Goal: Find specific page/section: Find specific page/section

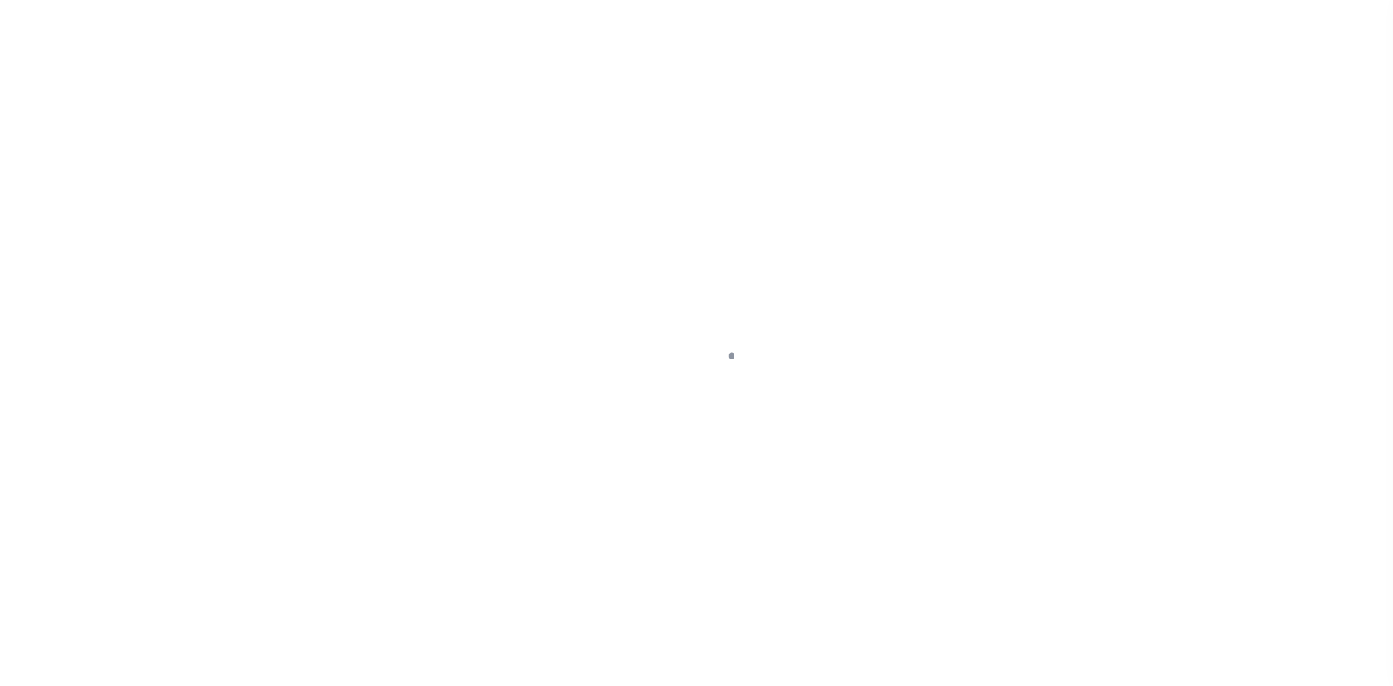
scroll to position [21, 0]
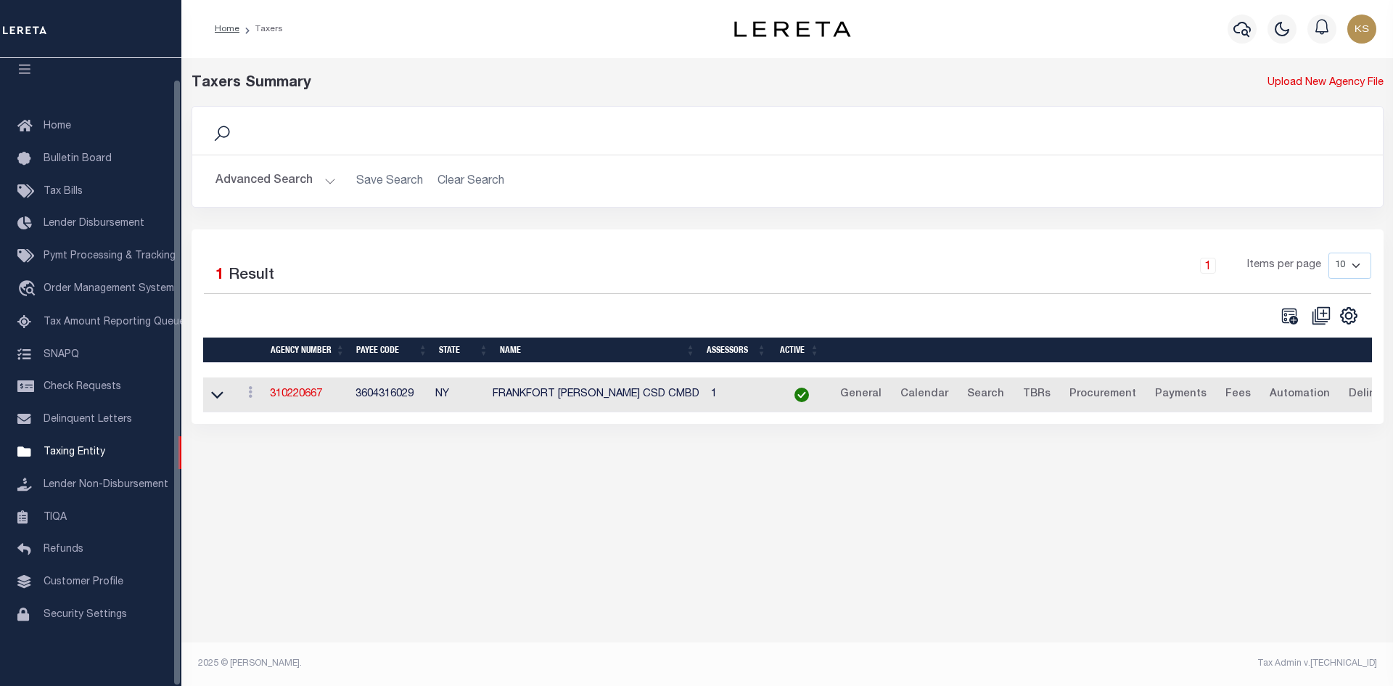
click at [265, 180] on button "Advanced Search" at bounding box center [275, 181] width 120 height 28
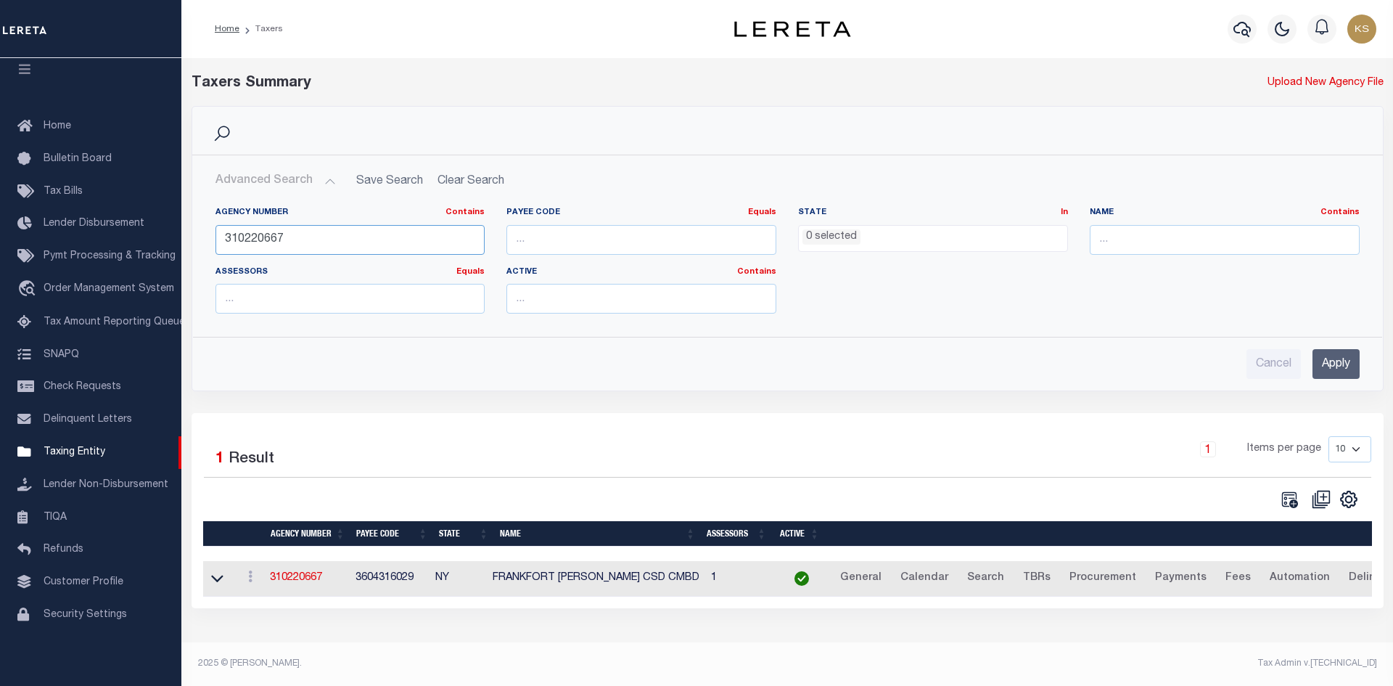
click at [302, 236] on input "310220667" at bounding box center [350, 240] width 270 height 30
type input "310280610"
click at [1340, 363] on input "Apply" at bounding box center [1335, 364] width 47 height 30
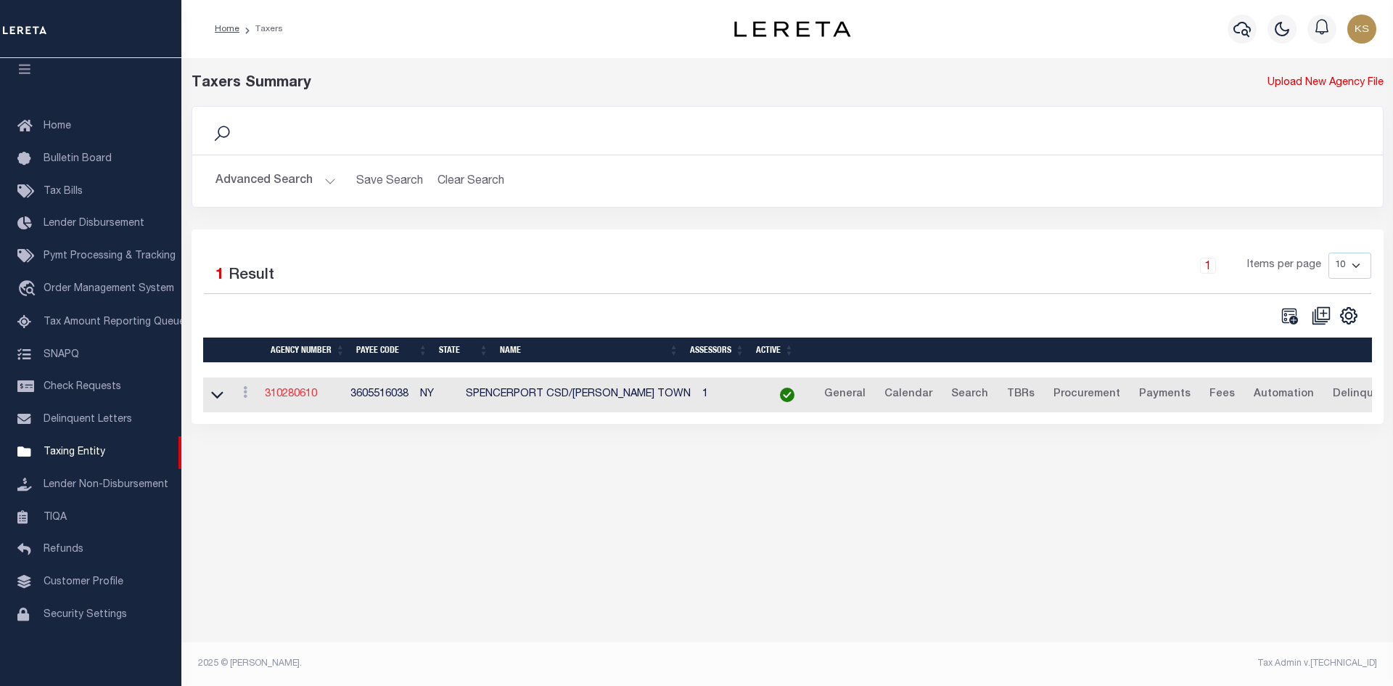
click at [299, 395] on link "310280610" at bounding box center [291, 394] width 52 height 10
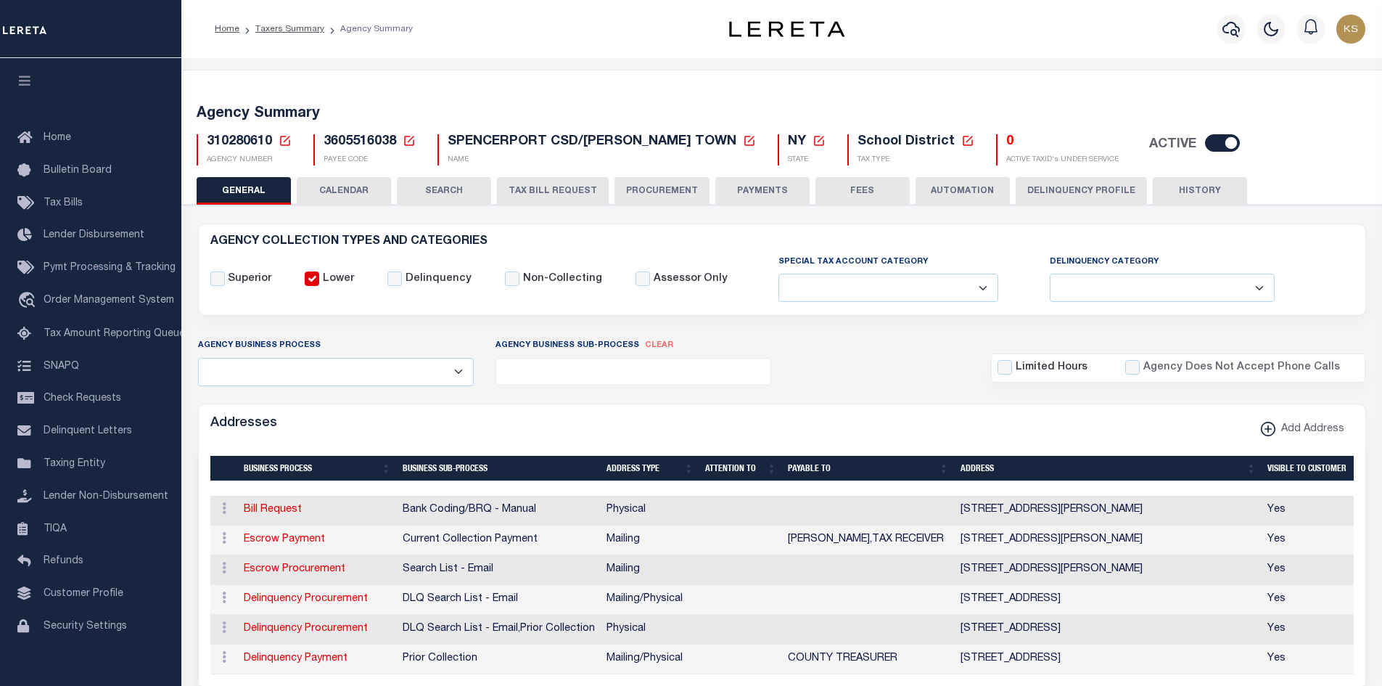
select select
drag, startPoint x: 86, startPoint y: 474, endPoint x: 366, endPoint y: 496, distance: 280.9
click at [86, 469] on span "Taxing Entity" at bounding box center [75, 463] width 62 height 10
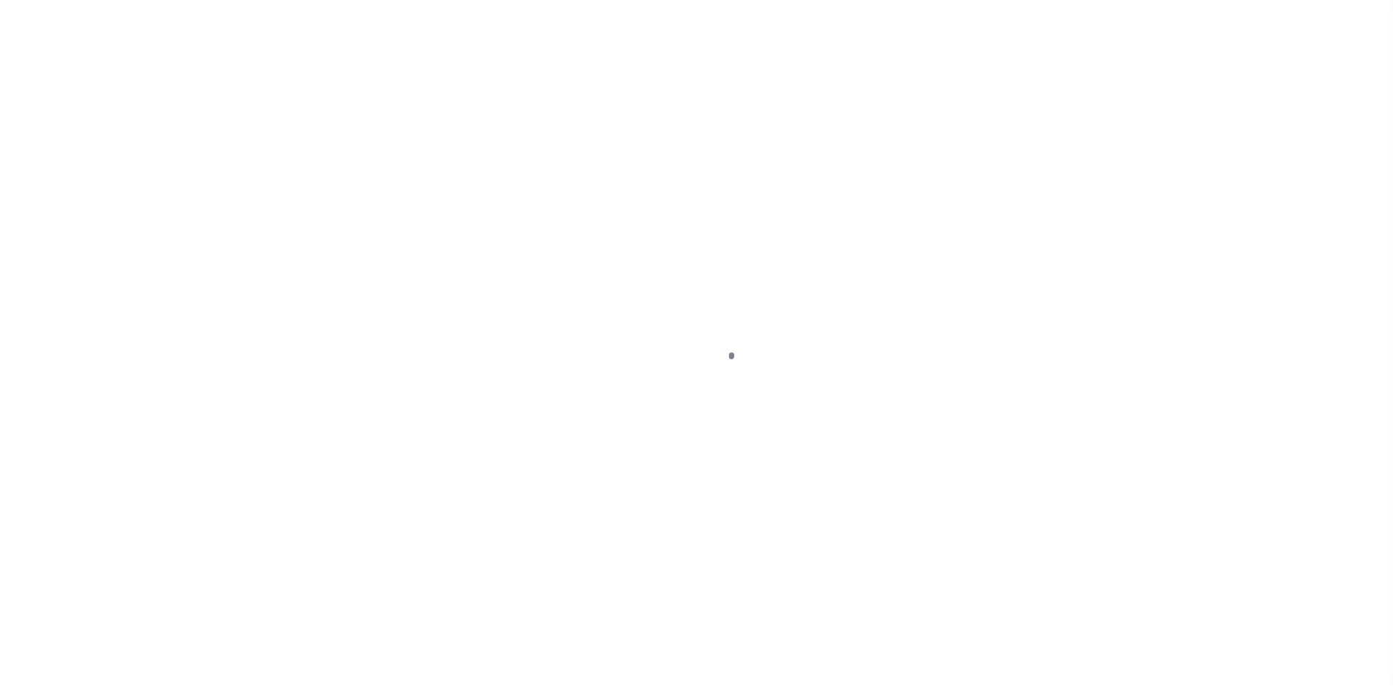
select select
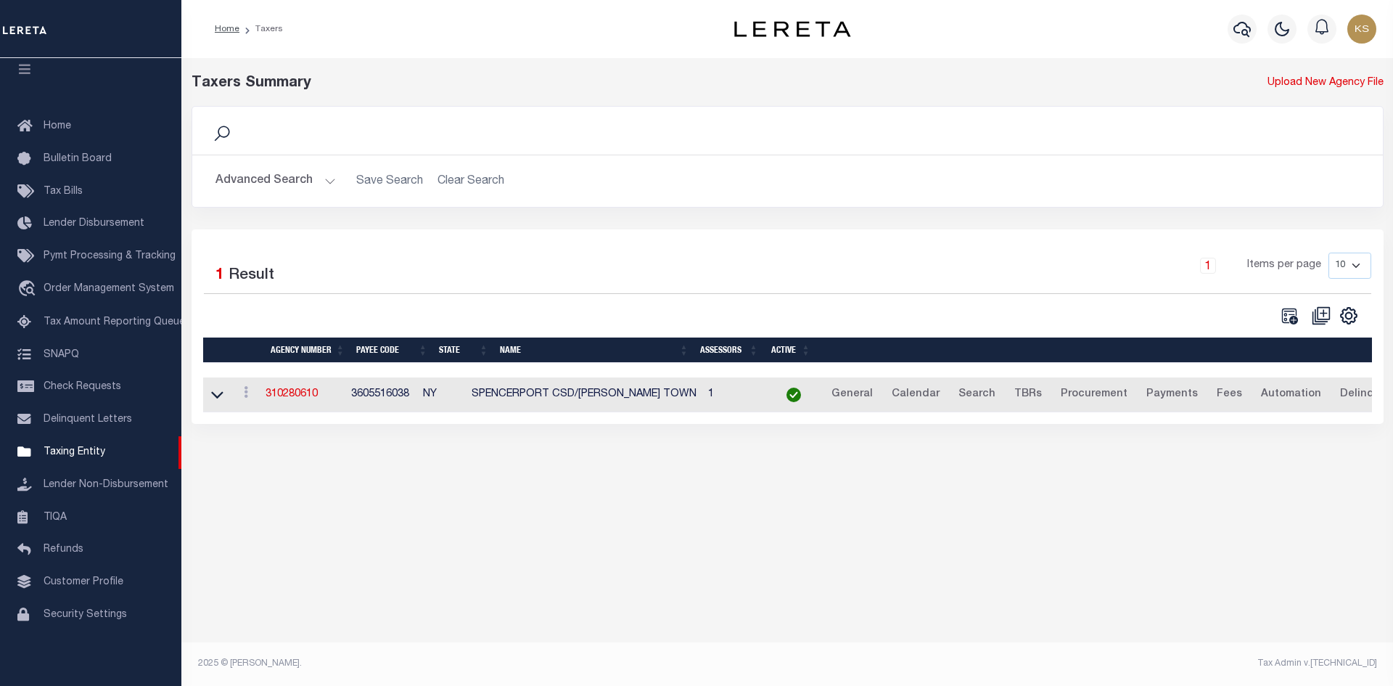
click at [273, 178] on button "Advanced Search" at bounding box center [275, 181] width 120 height 28
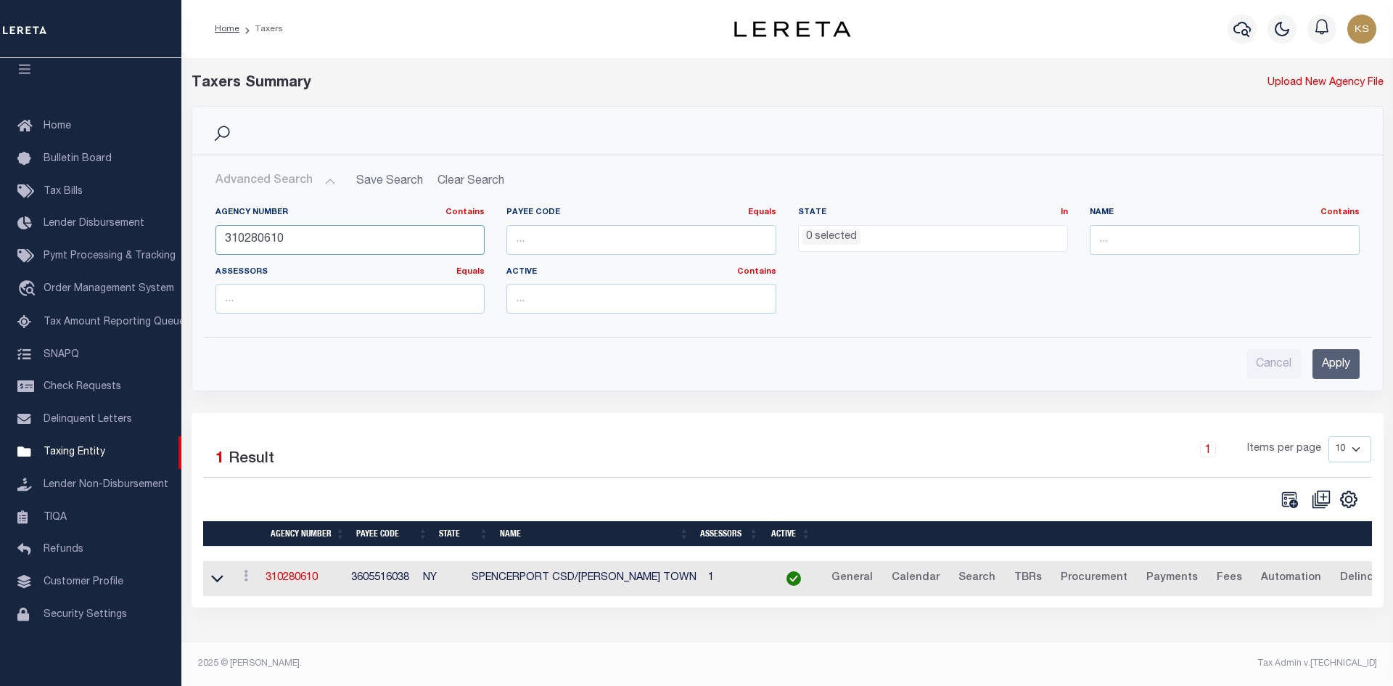
click at [334, 230] on input "310280610" at bounding box center [350, 240] width 270 height 30
click at [1328, 366] on input "Apply" at bounding box center [1335, 364] width 47 height 30
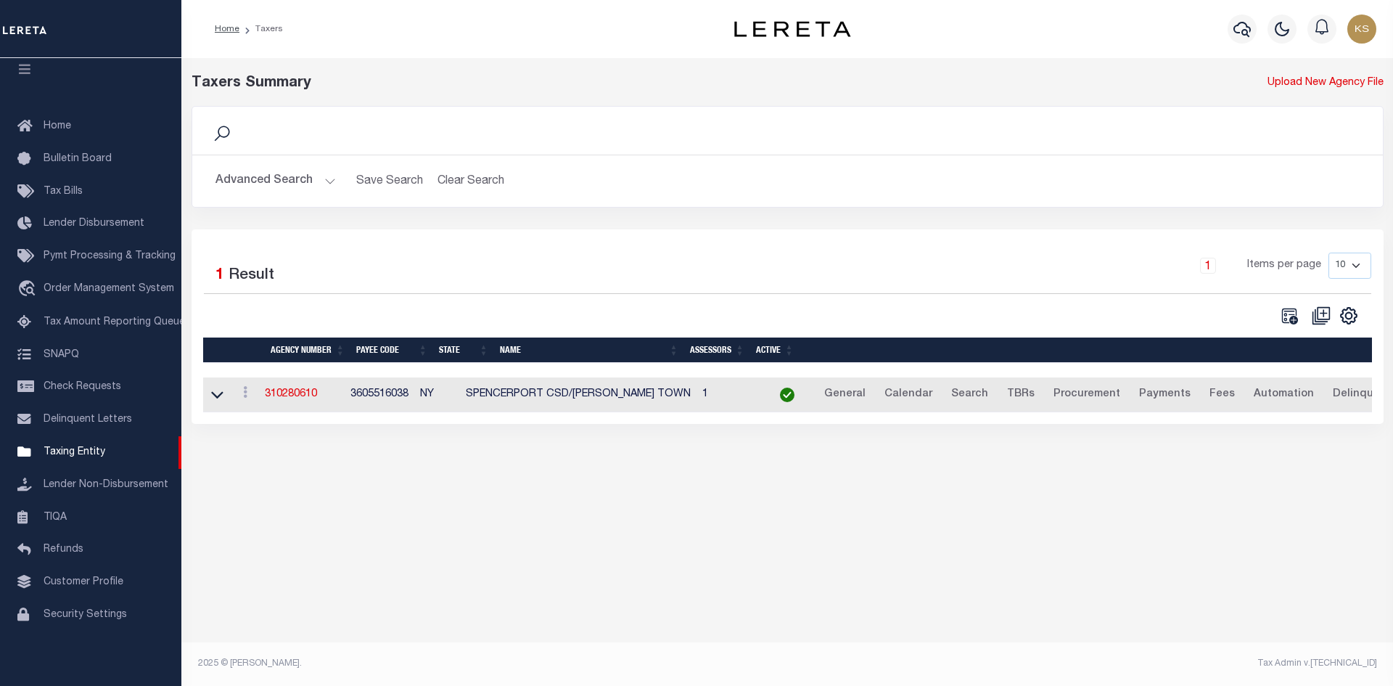
click at [255, 171] on button "Advanced Search" at bounding box center [275, 181] width 120 height 28
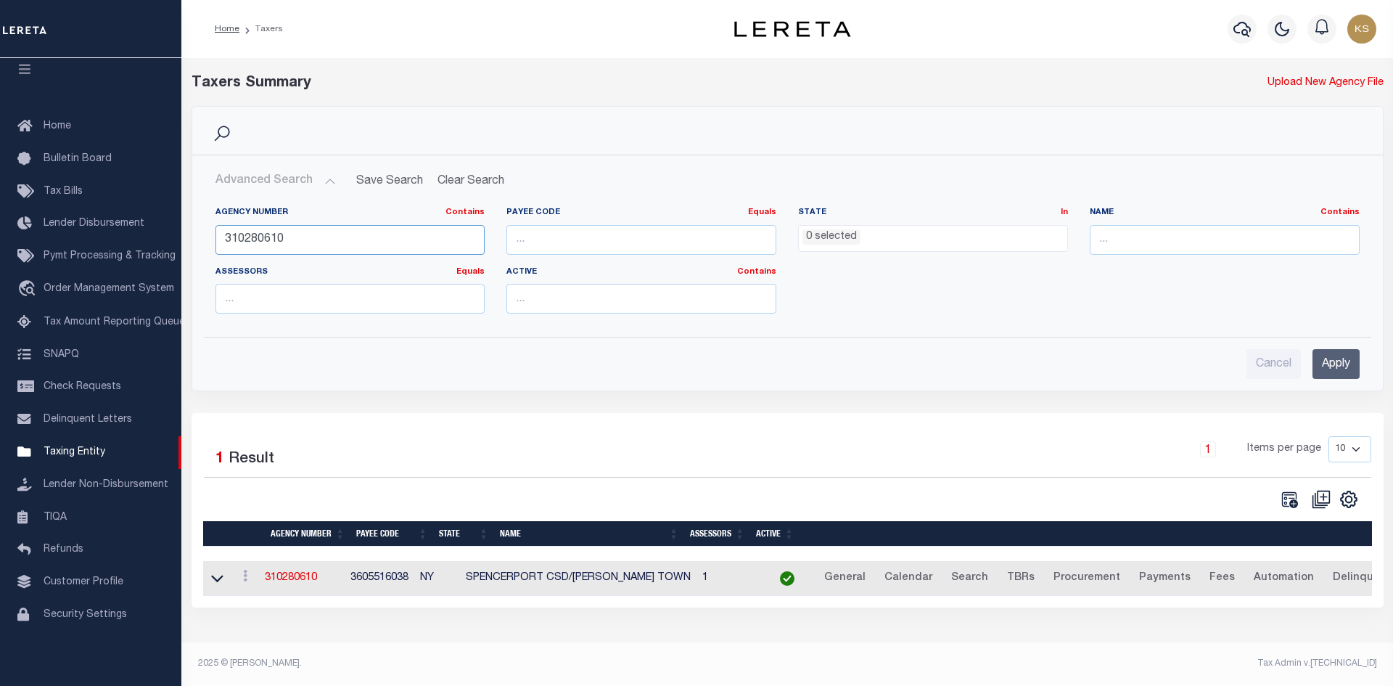
click at [349, 229] on input "310280610" at bounding box center [350, 240] width 270 height 30
type input "310280611"
click at [1346, 353] on input "Apply" at bounding box center [1335, 364] width 47 height 30
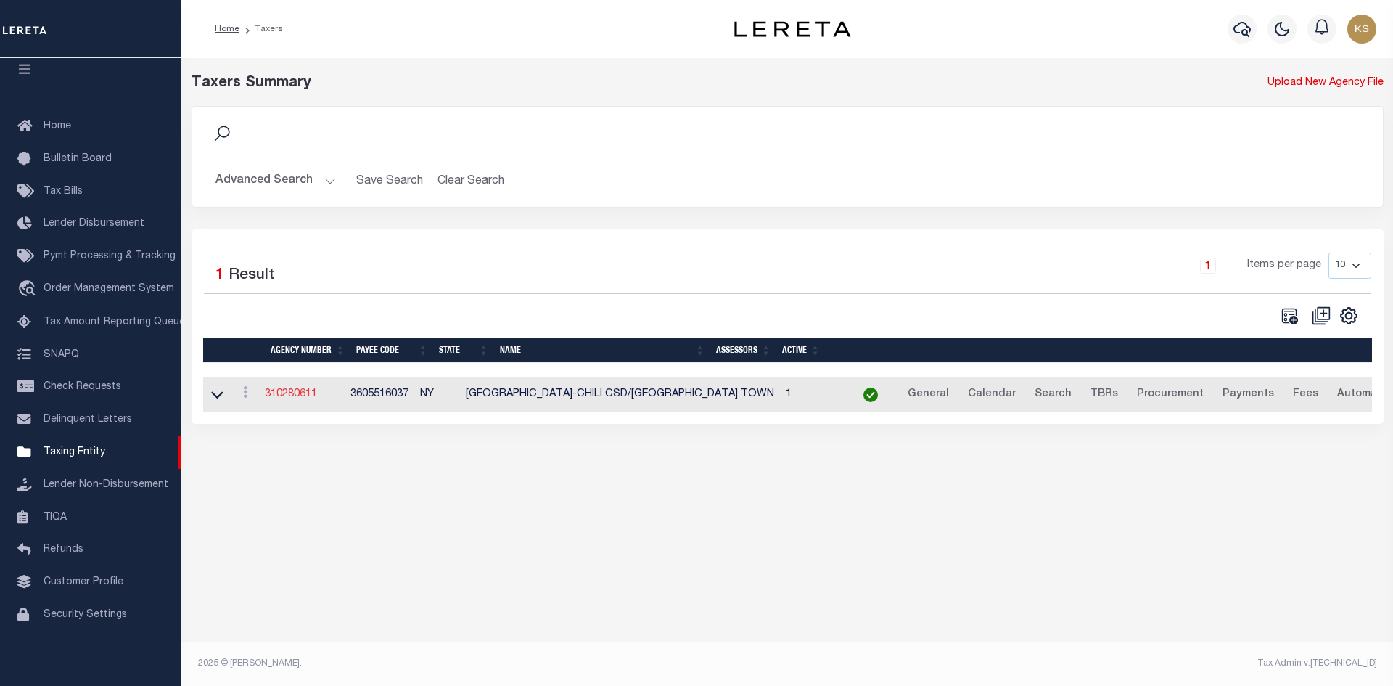
click at [285, 395] on link "310280611" at bounding box center [291, 394] width 52 height 10
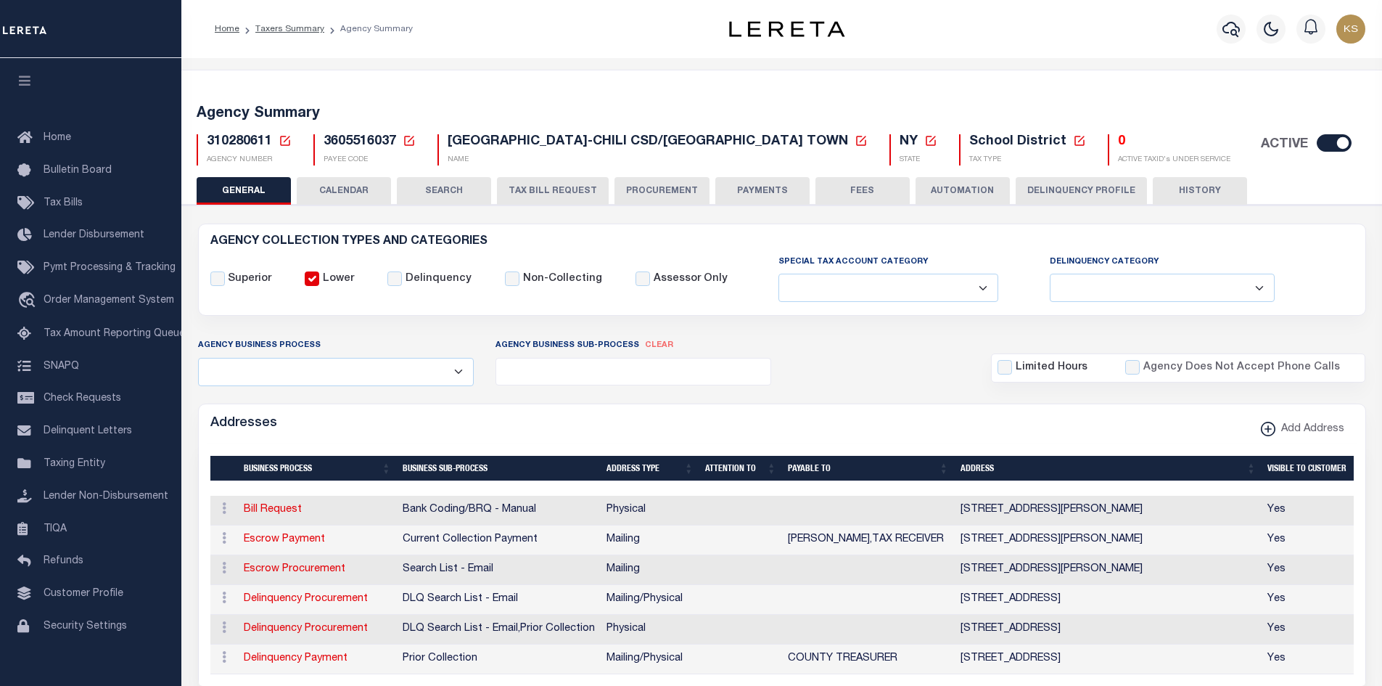
select select
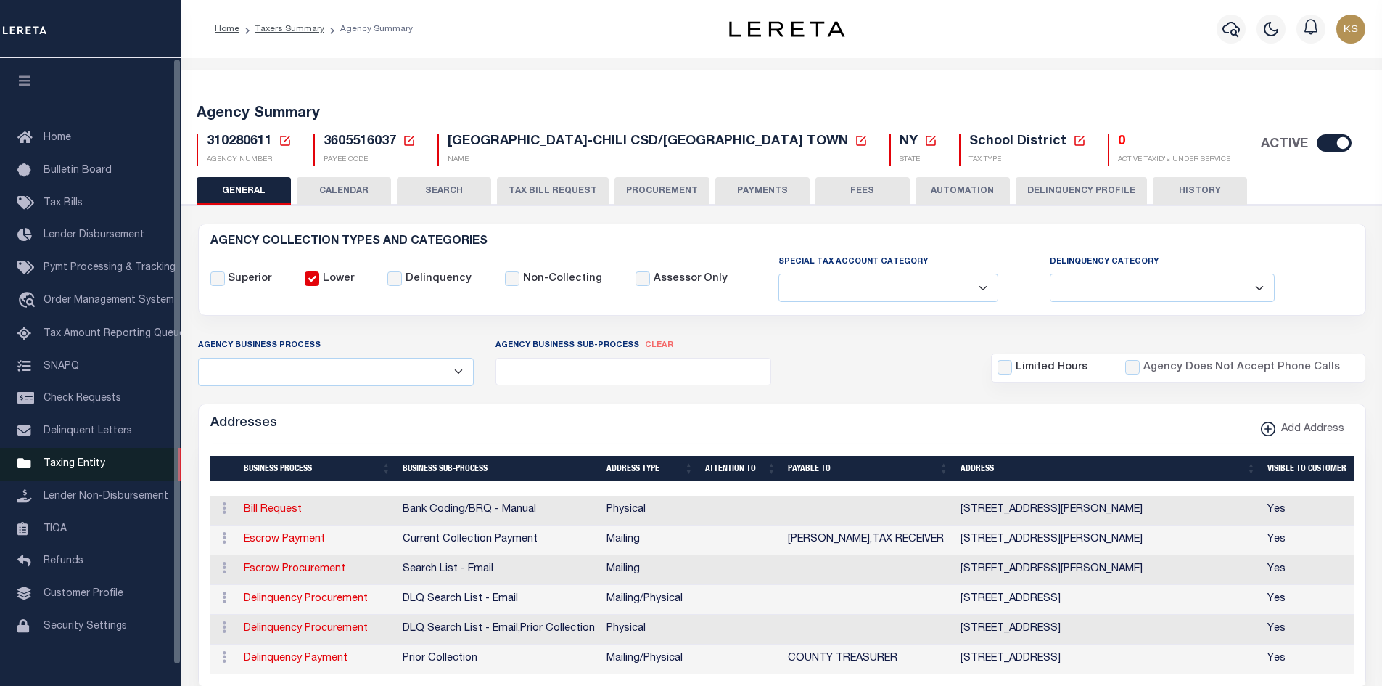
click at [86, 464] on span "Taxing Entity" at bounding box center [75, 463] width 62 height 10
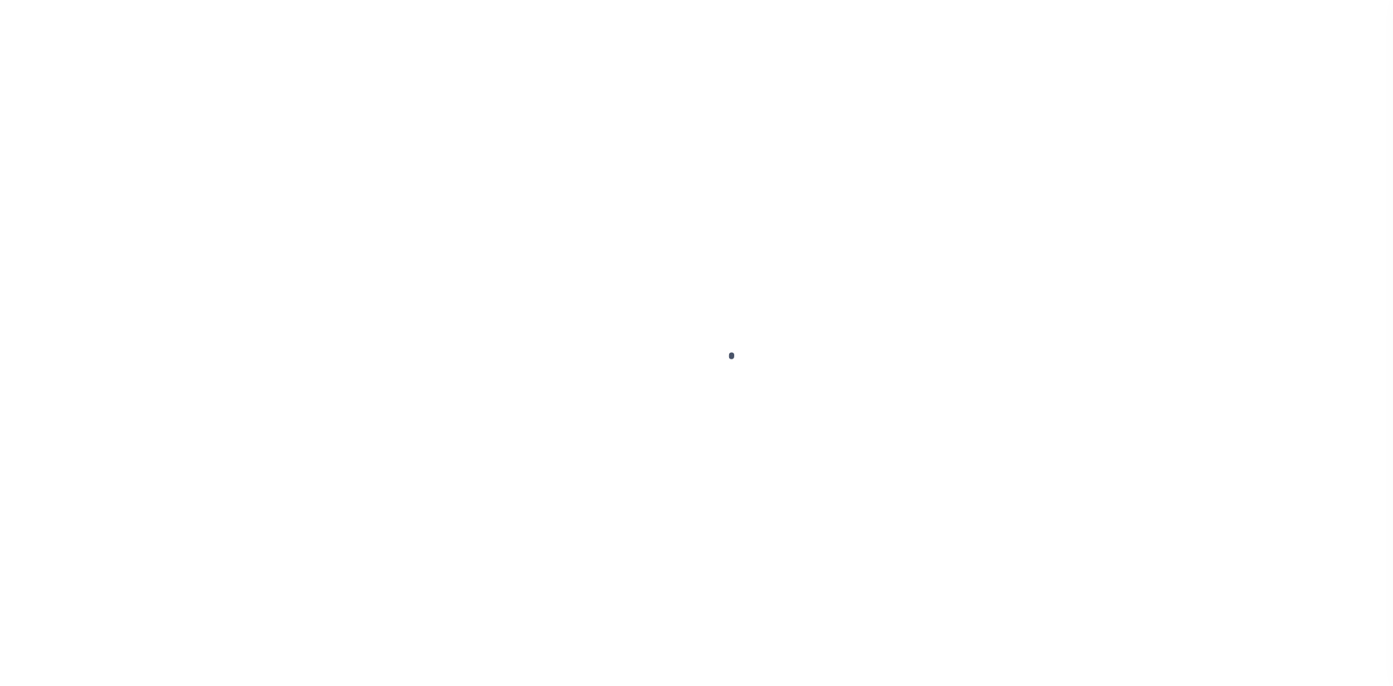
select select
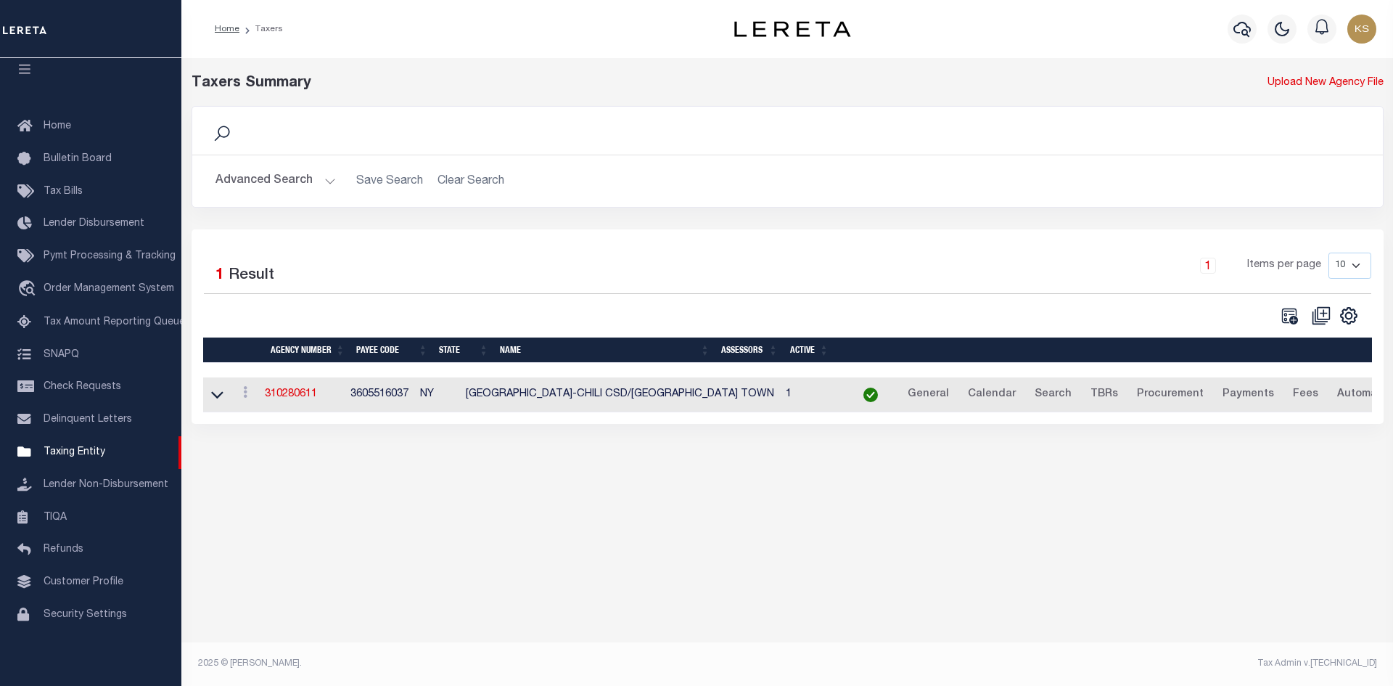
click at [247, 175] on button "Advanced Search" at bounding box center [275, 181] width 120 height 28
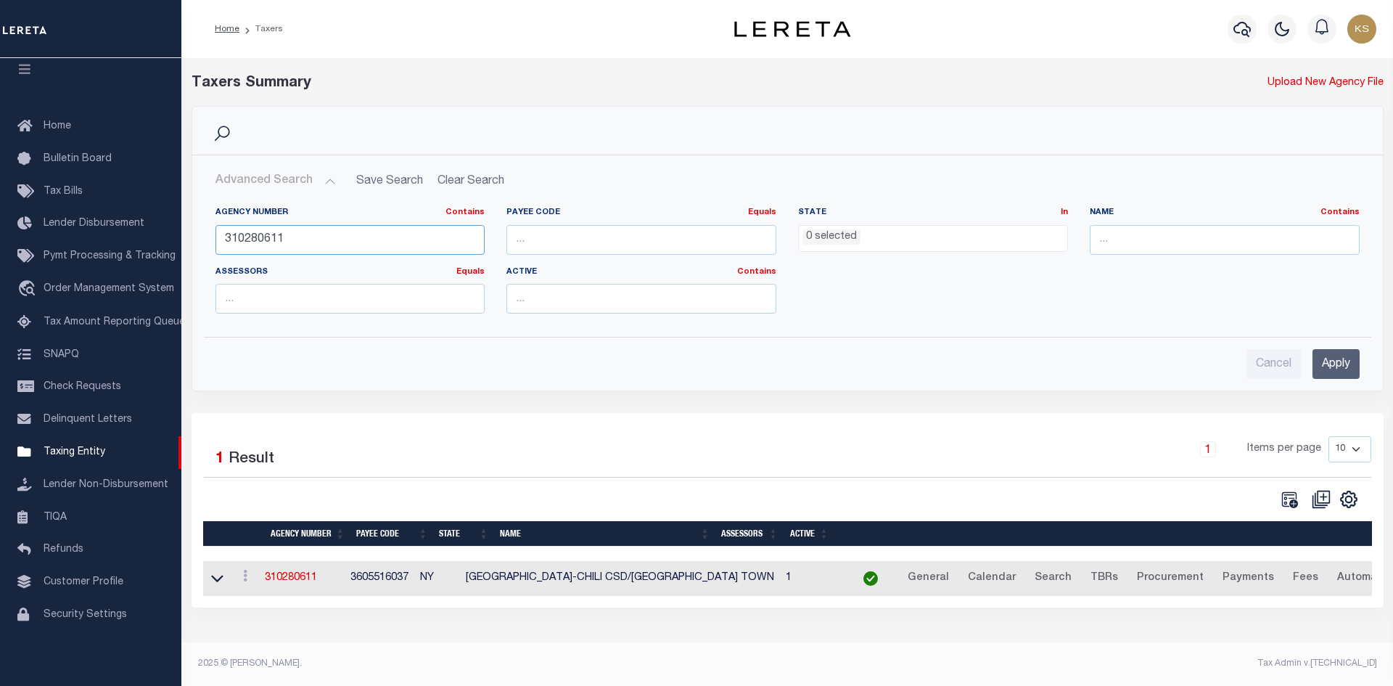
click at [310, 244] on input "310280611" at bounding box center [350, 240] width 270 height 30
type input "310280631"
click at [1339, 355] on input "Apply" at bounding box center [1335, 364] width 47 height 30
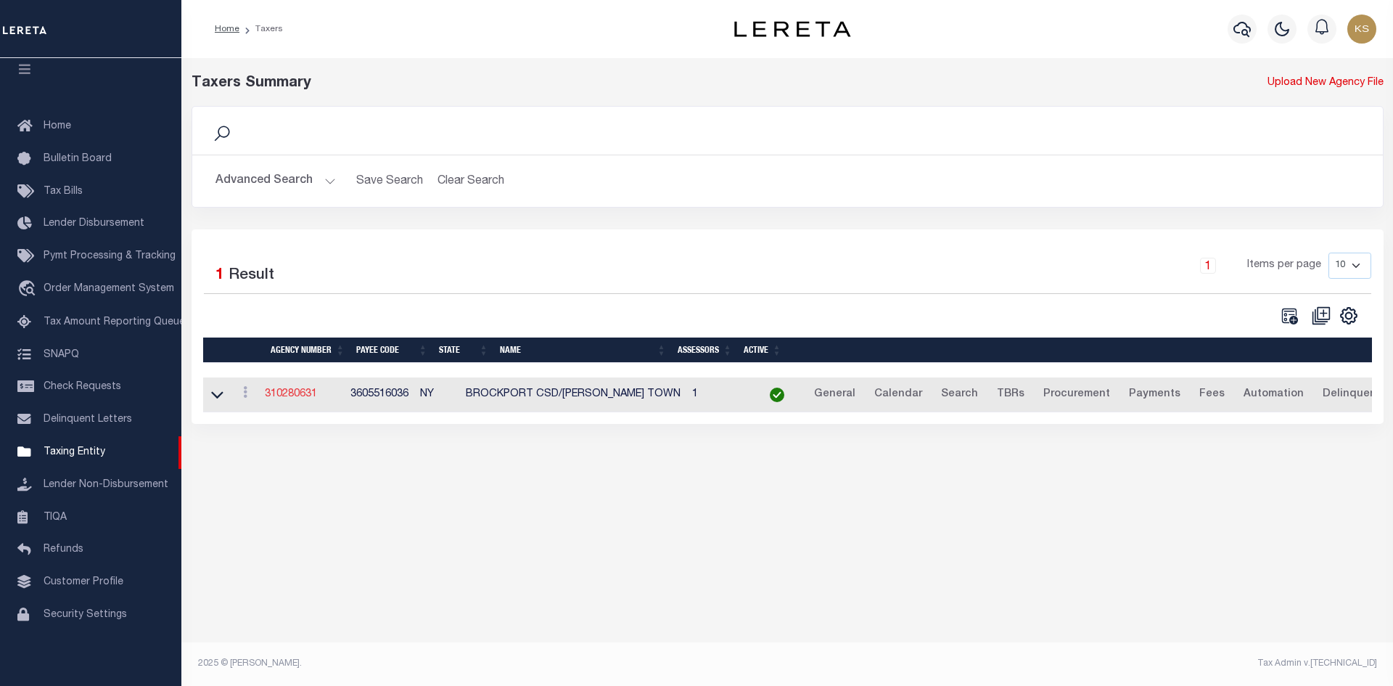
click at [297, 393] on link "310280631" at bounding box center [291, 394] width 52 height 10
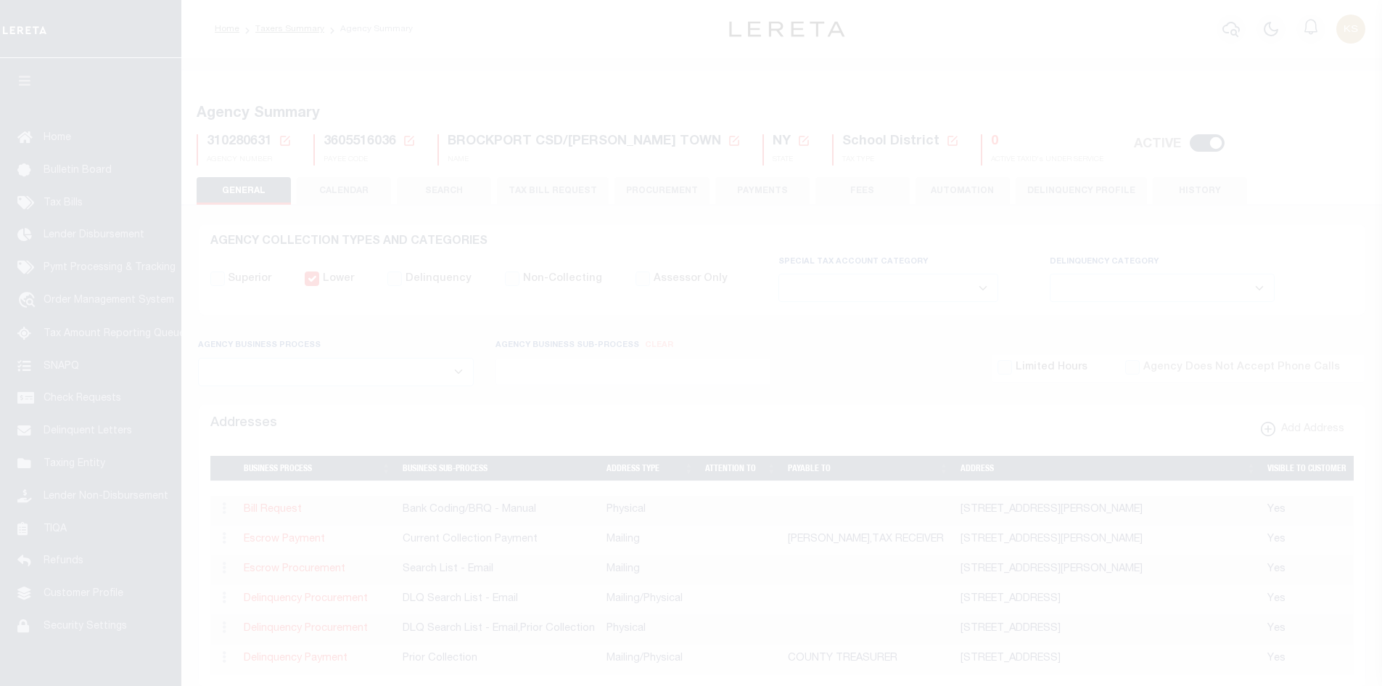
select select
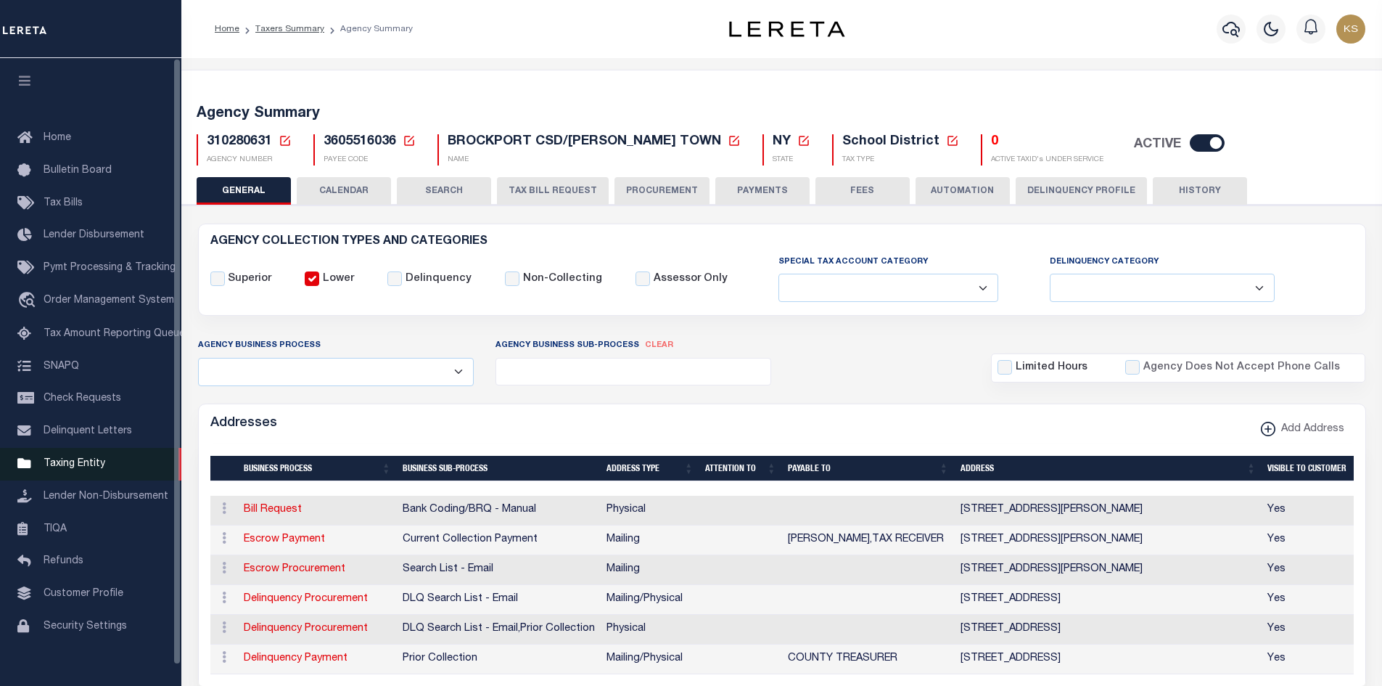
click at [62, 476] on link "Taxing Entity" at bounding box center [90, 464] width 181 height 33
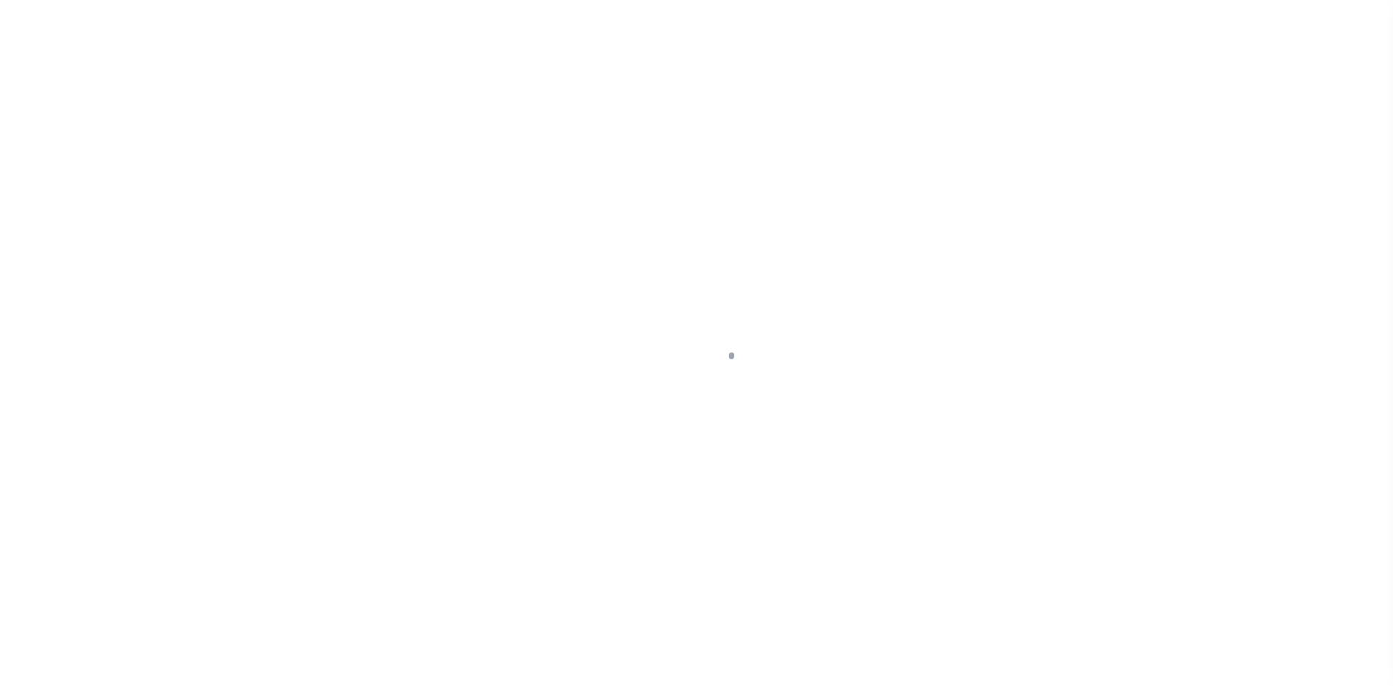
scroll to position [21, 0]
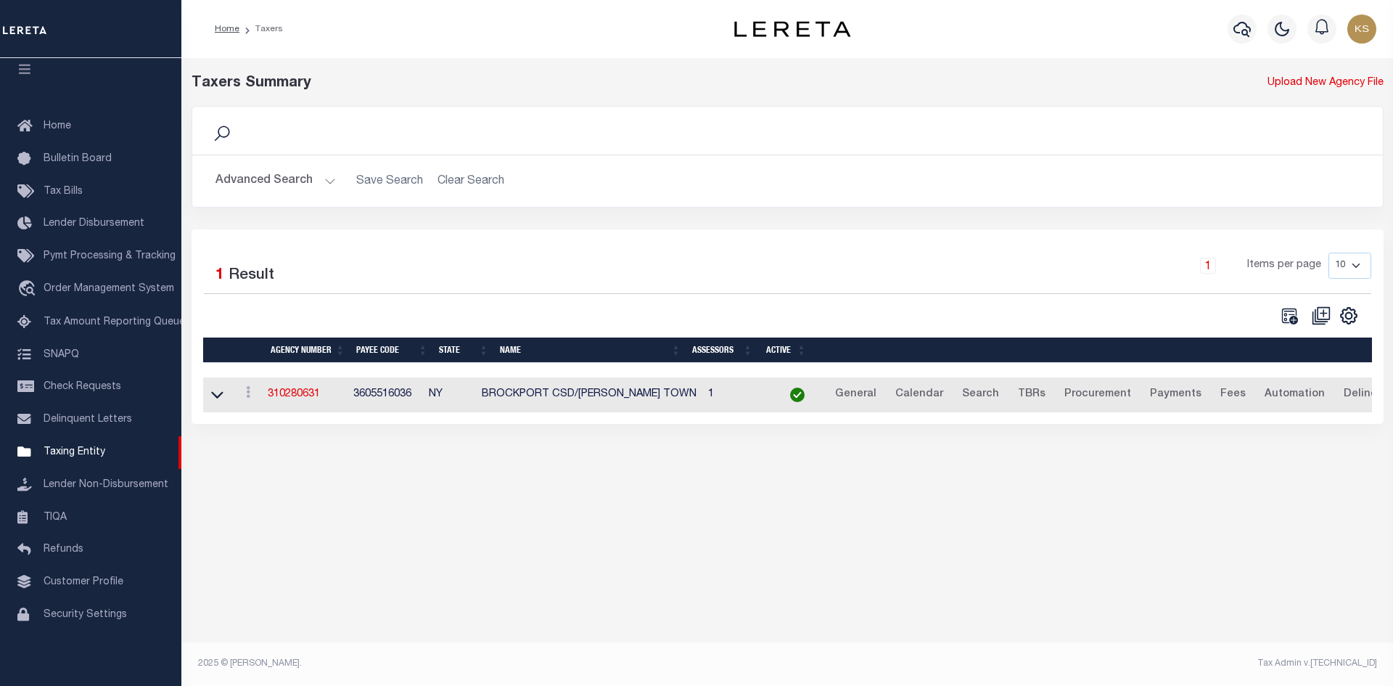
click at [480, 170] on h2 "Advanced Search Save Search Clear Search tblPayees_dynamictable_____DefaultSave…" at bounding box center [787, 181] width 1167 height 28
click at [281, 185] on button "Advanced Search" at bounding box center [275, 181] width 120 height 28
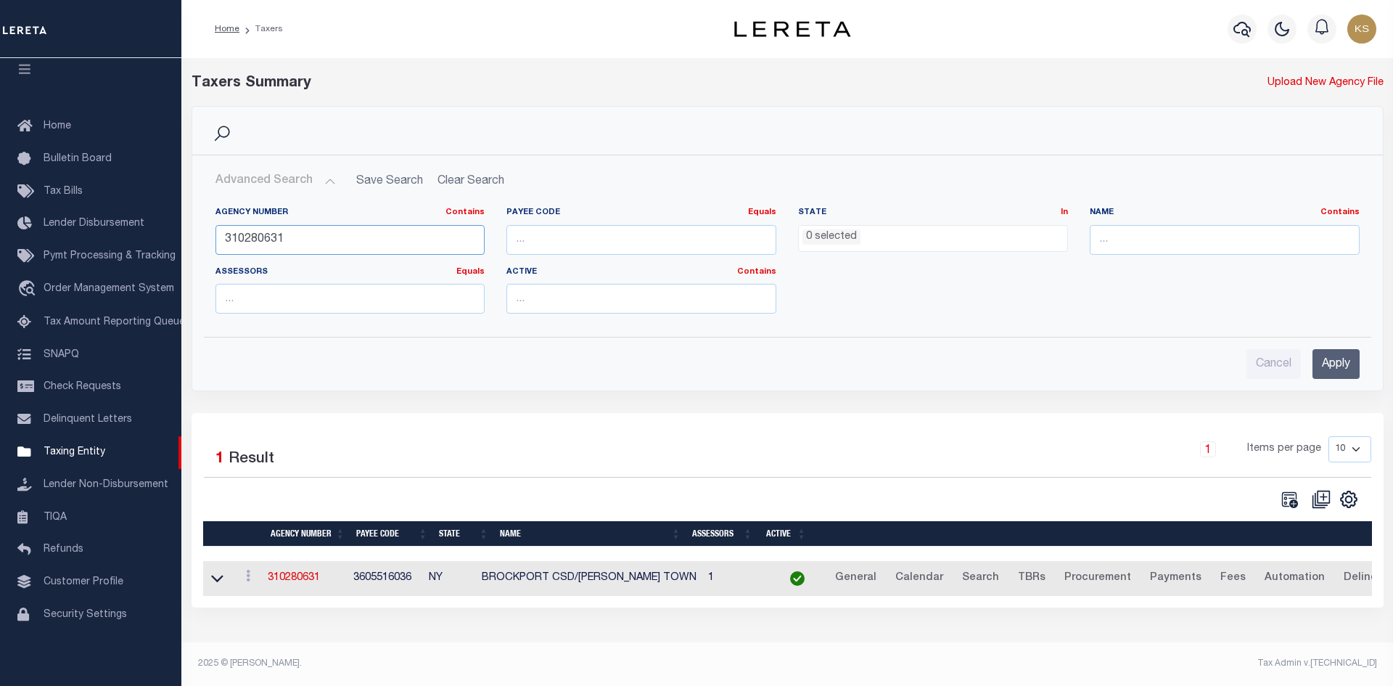
click at [332, 248] on input "310280631" at bounding box center [350, 240] width 270 height 30
type input "310280612"
click at [1349, 376] on input "Apply" at bounding box center [1335, 364] width 47 height 30
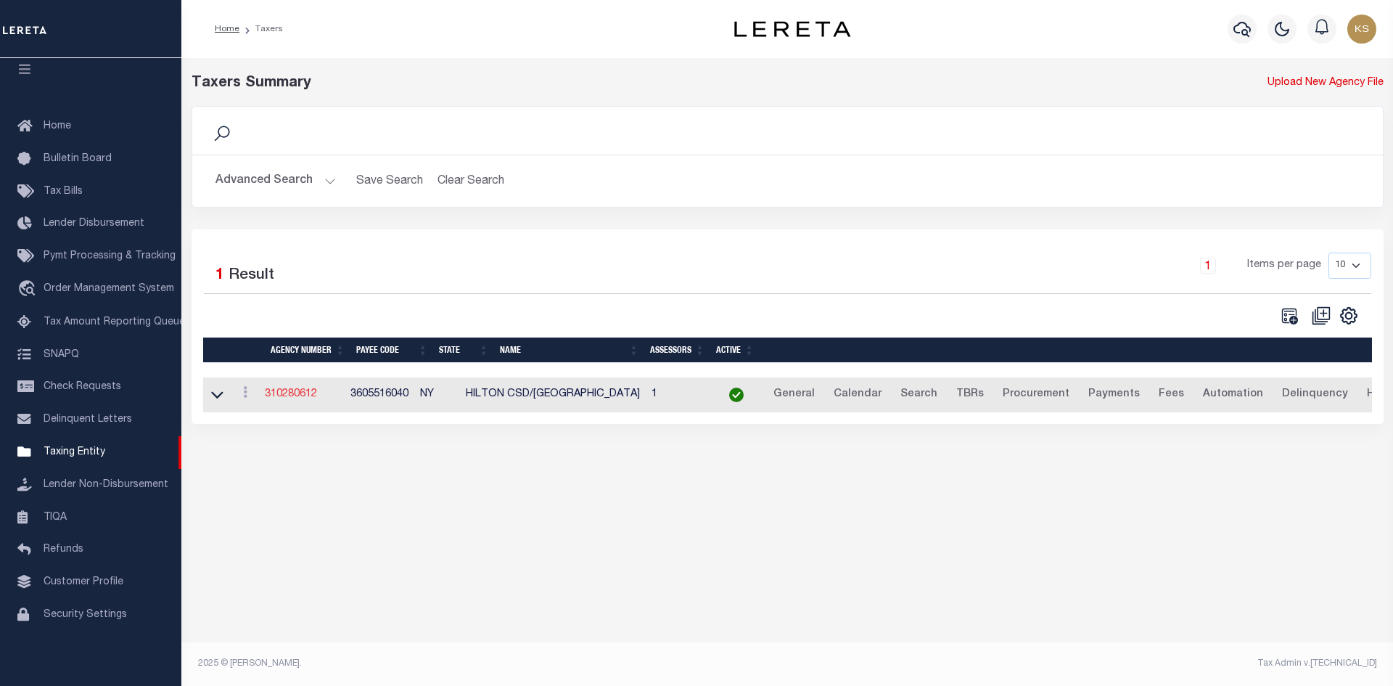
click at [306, 396] on link "310280612" at bounding box center [291, 394] width 52 height 10
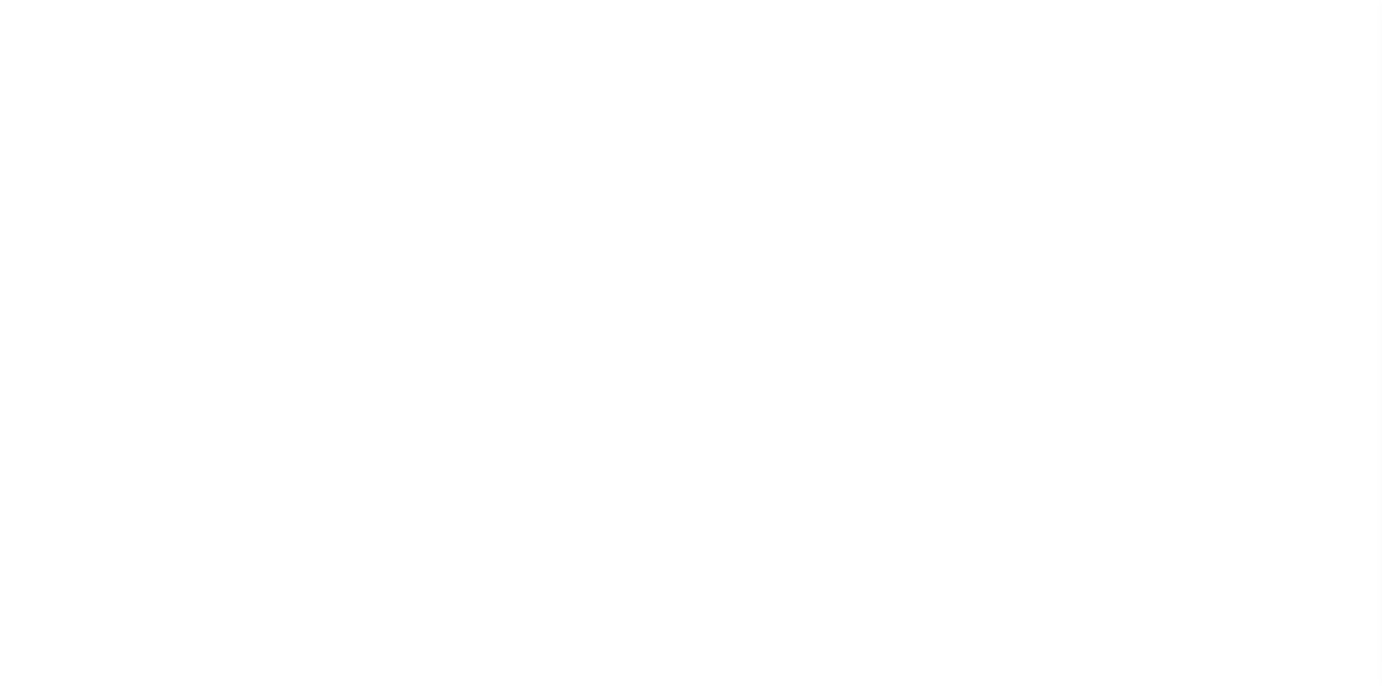
select select
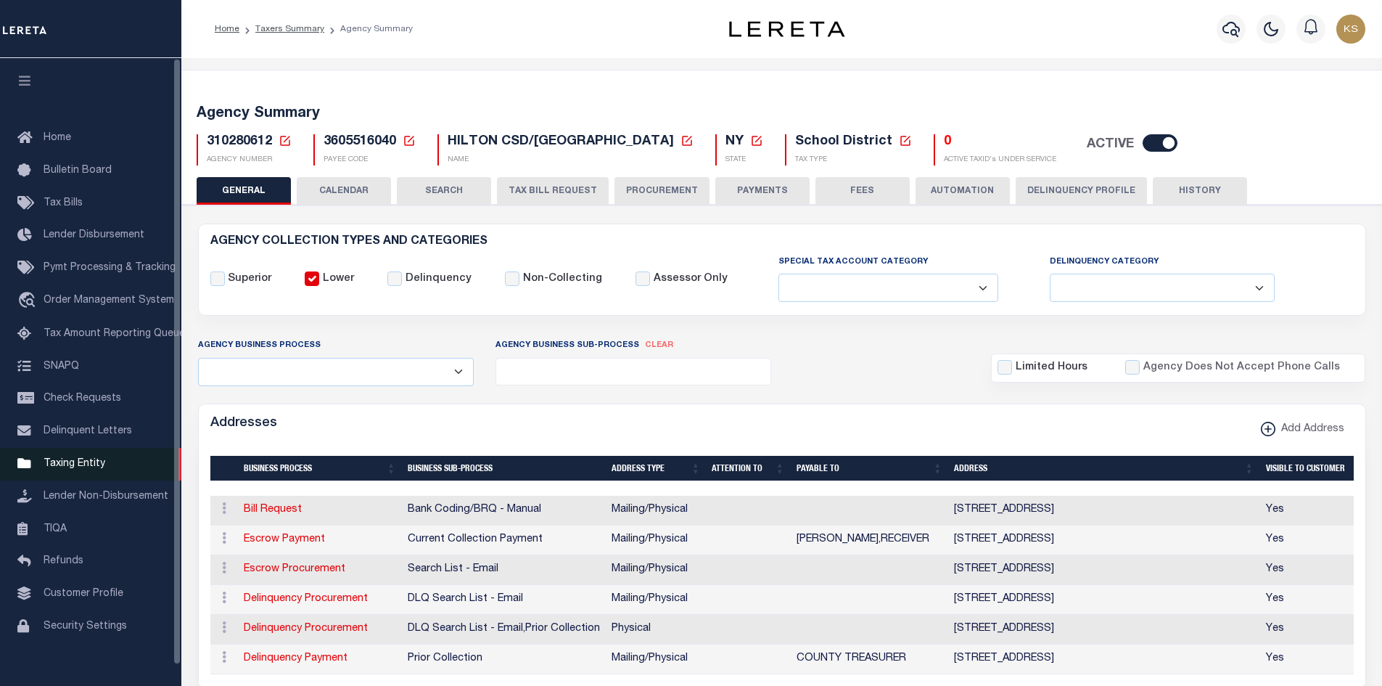
click at [81, 464] on span "Taxing Entity" at bounding box center [75, 463] width 62 height 10
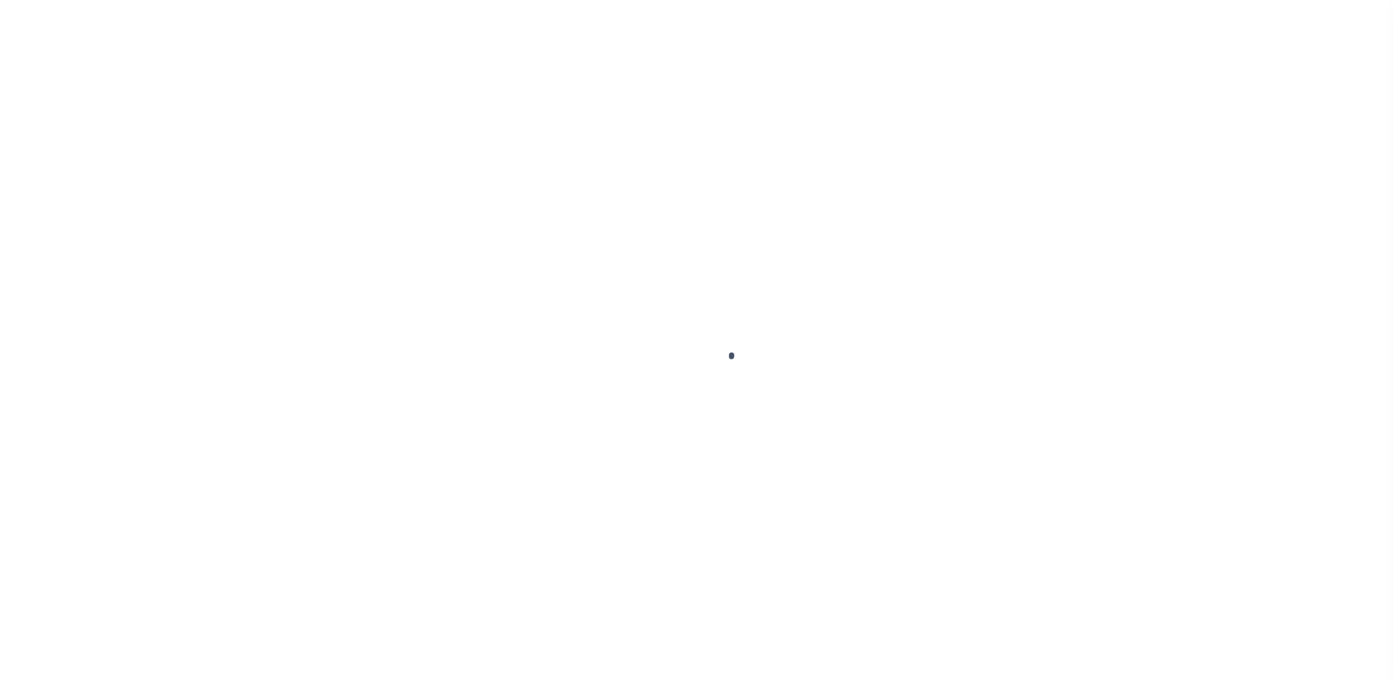
select select
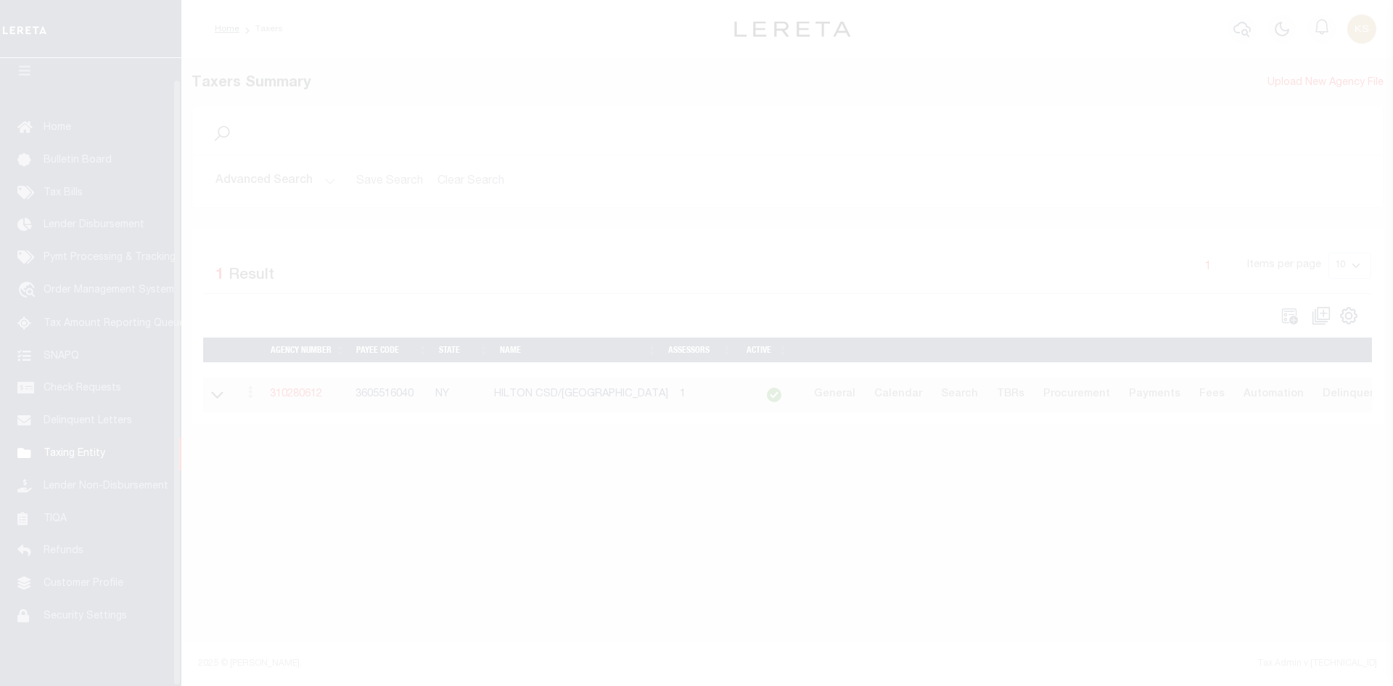
scroll to position [21, 0]
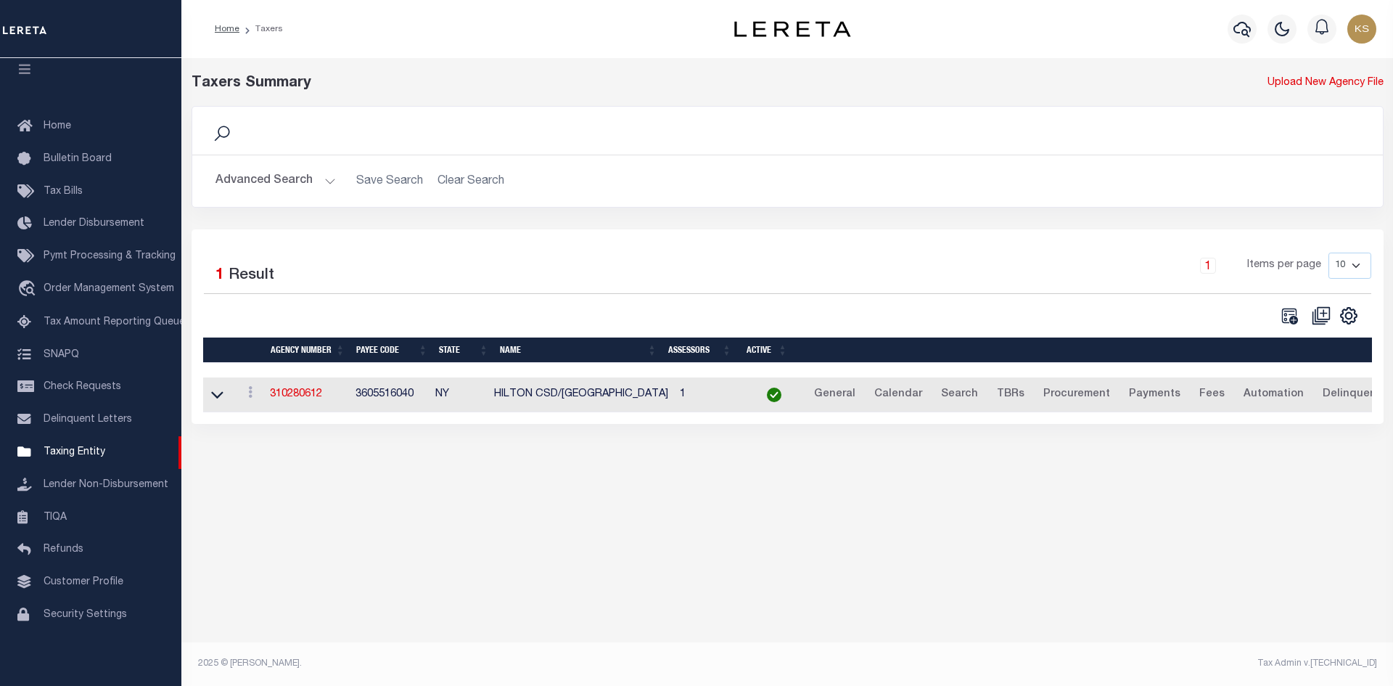
click at [243, 176] on button "Advanced Search" at bounding box center [275, 181] width 120 height 28
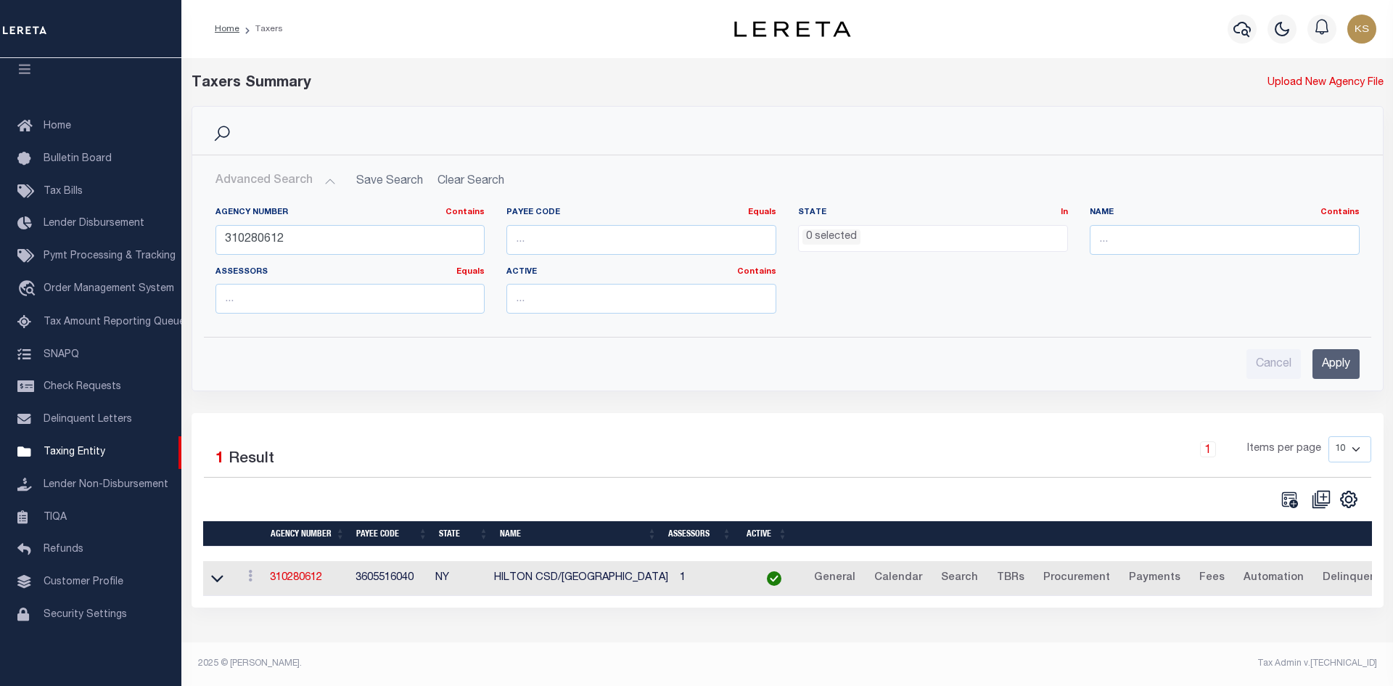
click at [316, 223] on div "Agency Number Contains Contains Is 310280612" at bounding box center [350, 231] width 270 height 48
click at [329, 236] on input "310280612" at bounding box center [350, 240] width 270 height 30
type input "310280653"
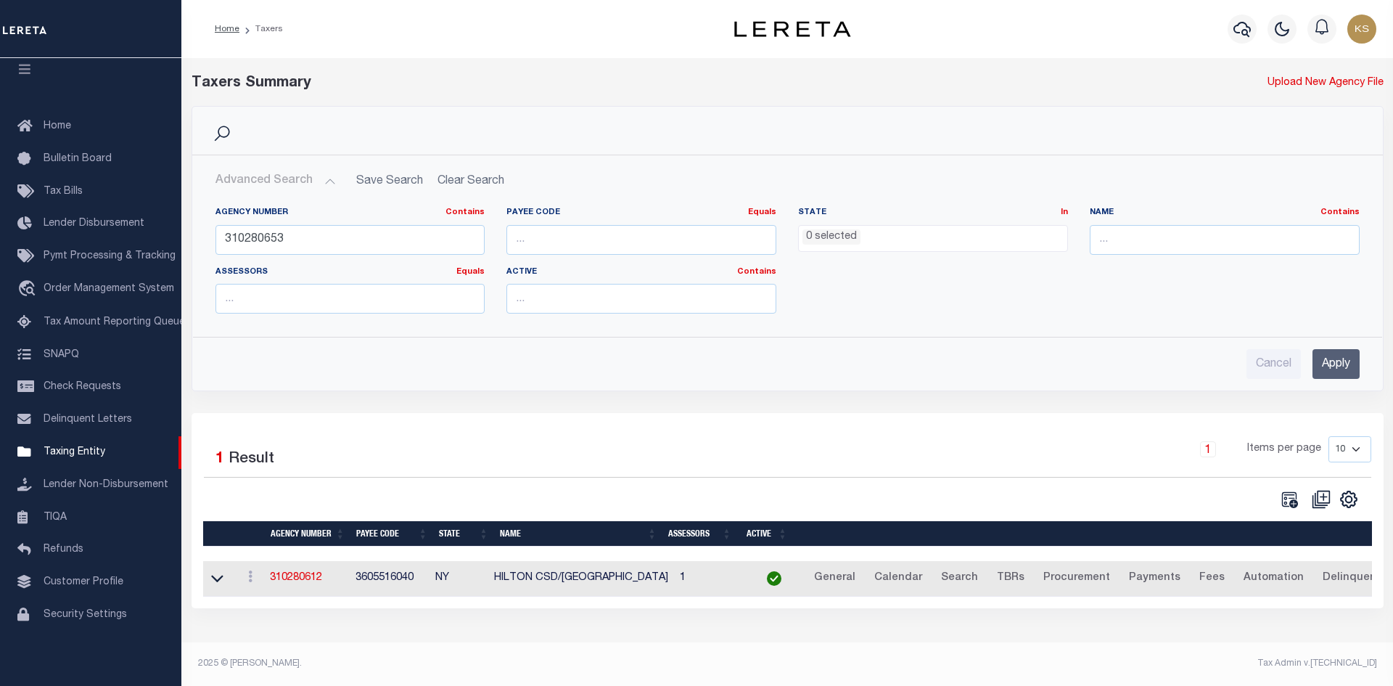
click at [1344, 365] on input "Apply" at bounding box center [1335, 364] width 47 height 30
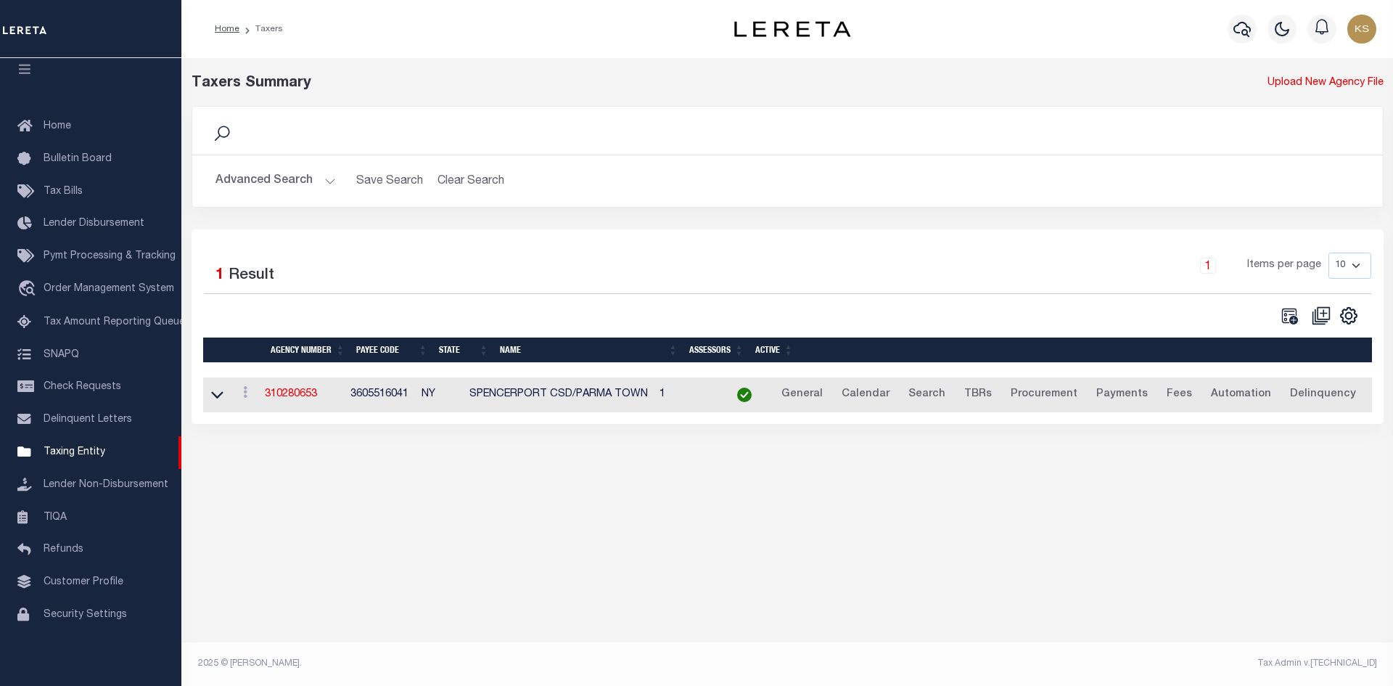
click at [293, 389] on td "310280653" at bounding box center [302, 395] width 86 height 36
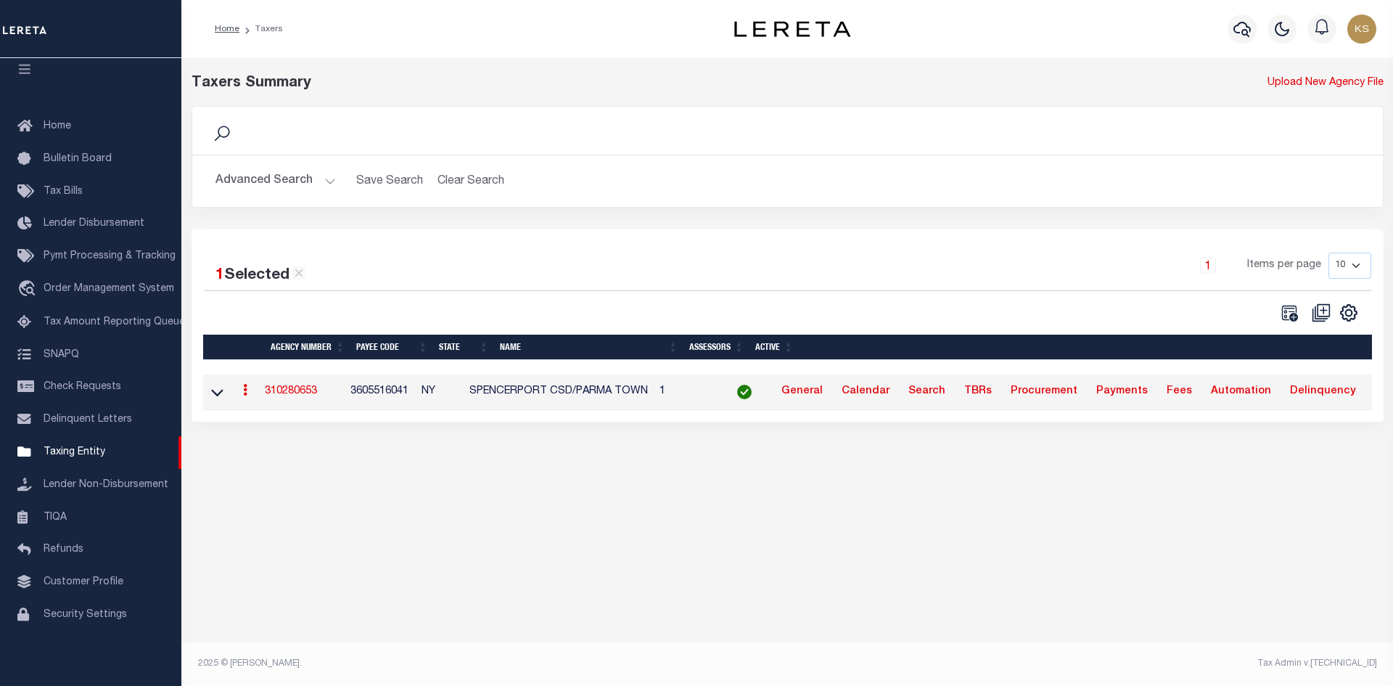
click at [293, 389] on link "310280653" at bounding box center [291, 391] width 52 height 10
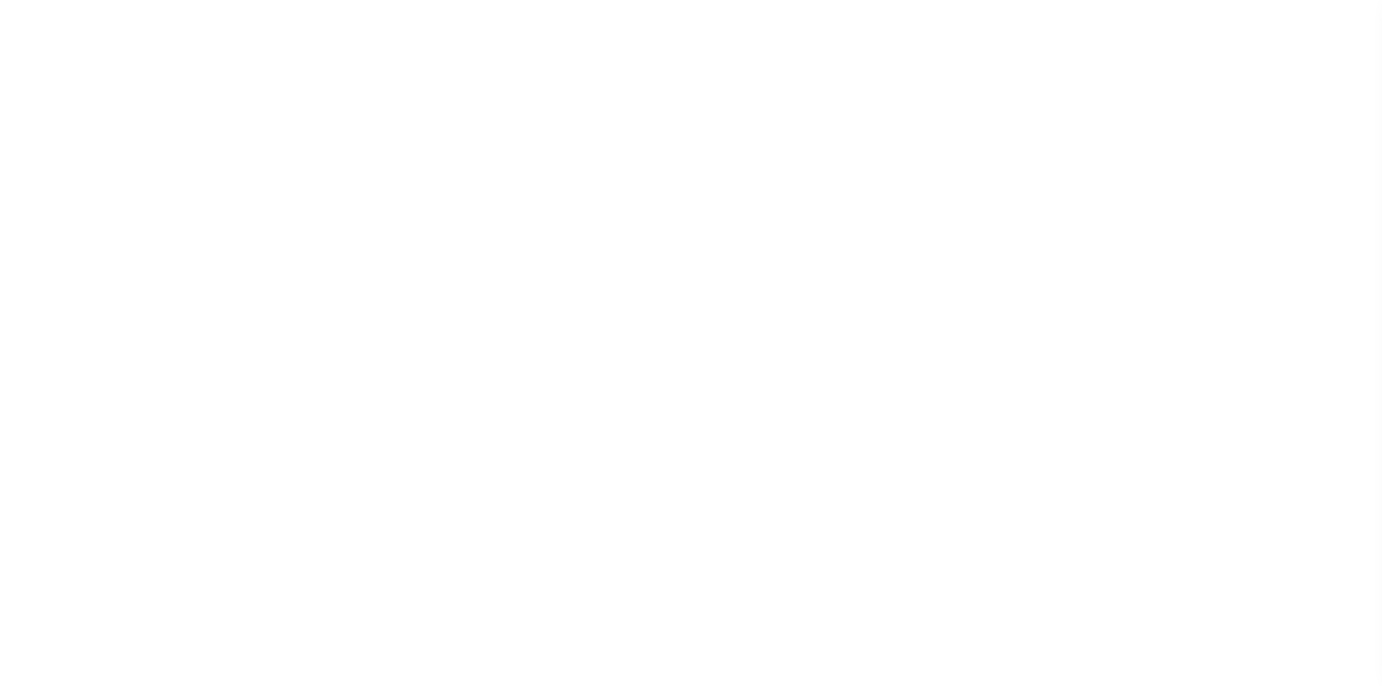
select select
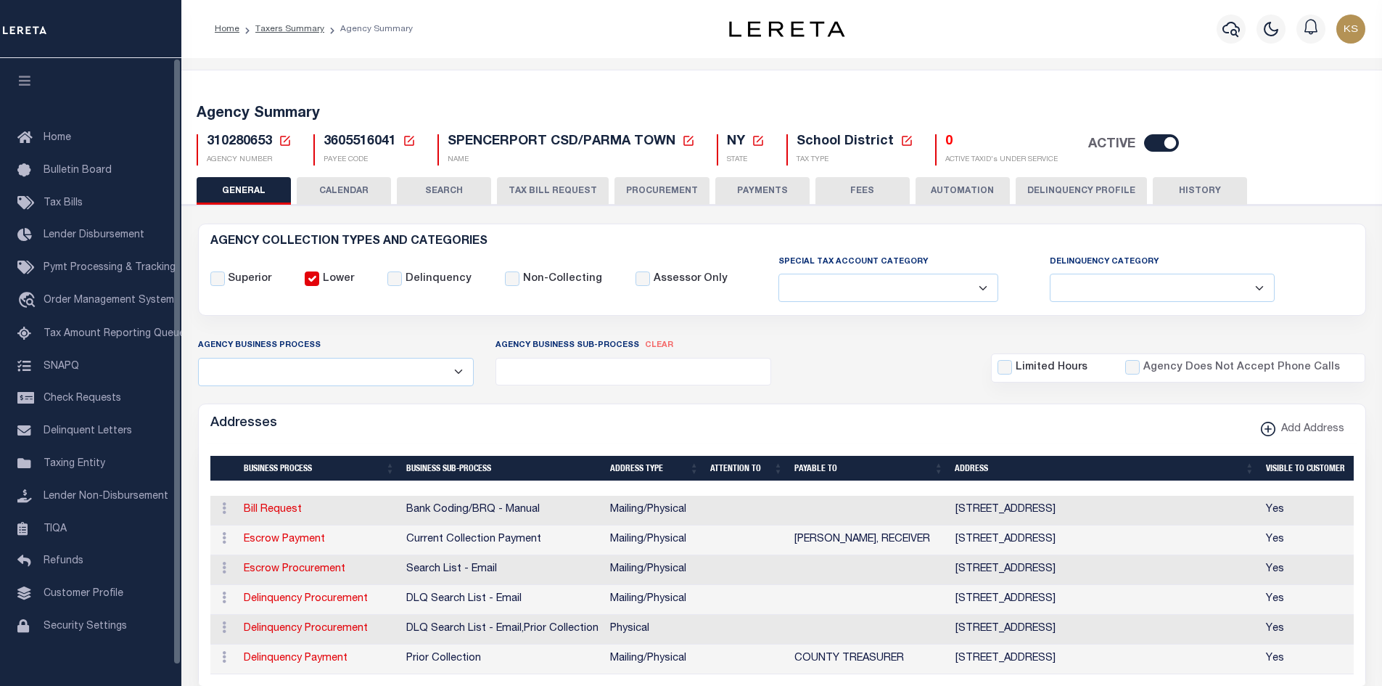
click at [57, 469] on span "Taxing Entity" at bounding box center [75, 463] width 62 height 10
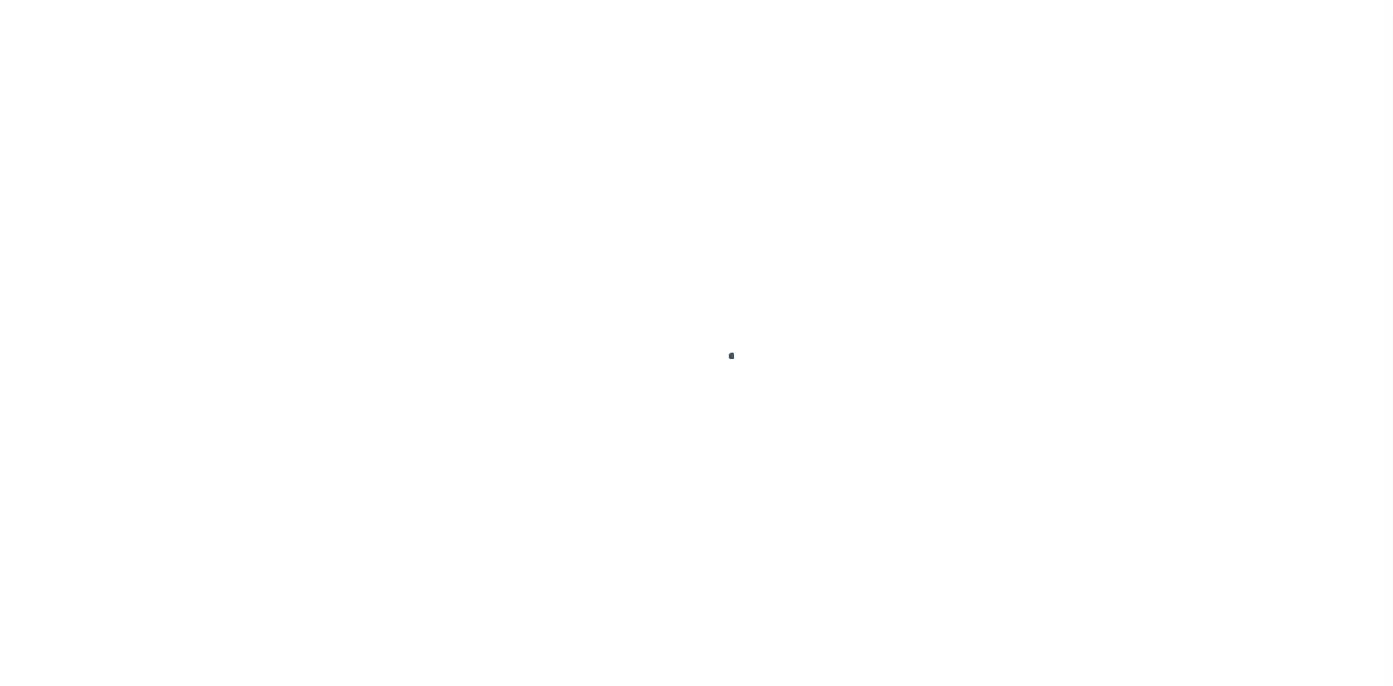
scroll to position [21, 0]
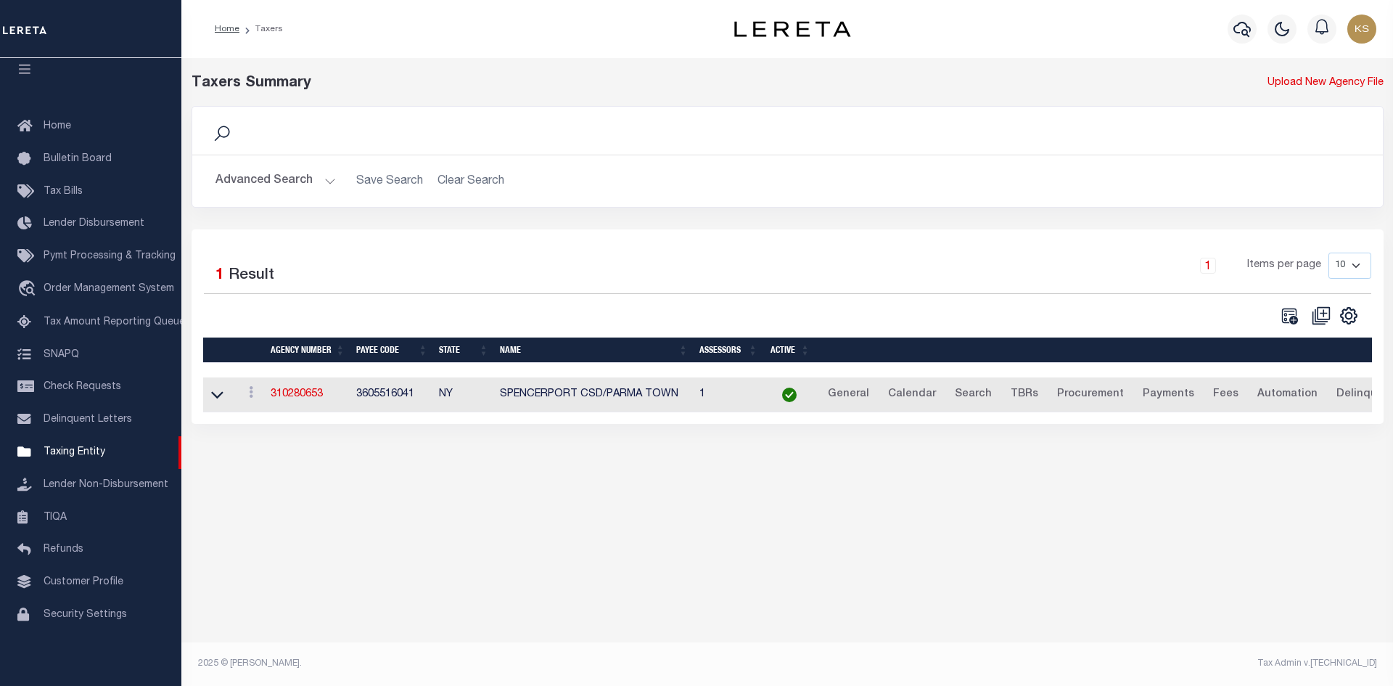
click at [444, 185] on h2 "Advanced Search Save Search Clear Search tblPayees_dynamictable_____DefaultSave…" at bounding box center [787, 181] width 1167 height 28
click at [273, 186] on button "Advanced Search" at bounding box center [275, 181] width 120 height 28
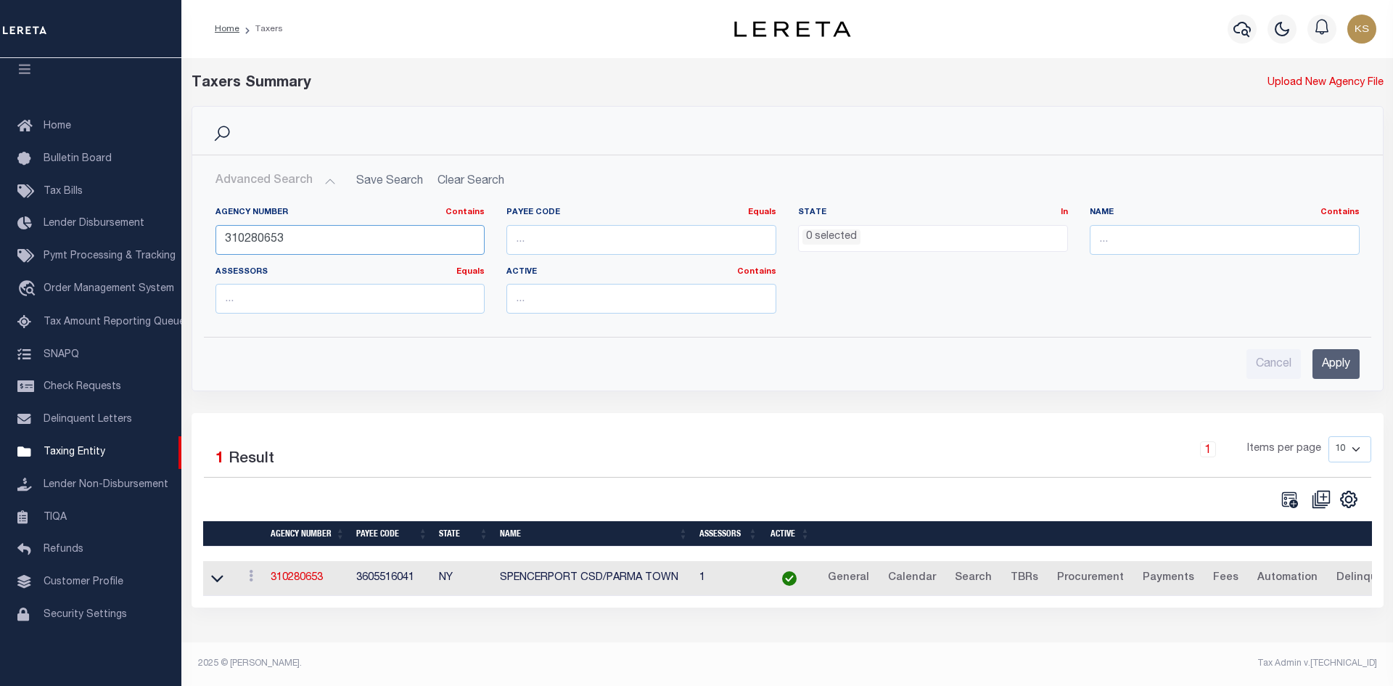
click at [332, 239] on input "310280653" at bounding box center [350, 240] width 270 height 30
type input "310280632"
click at [1348, 355] on input "Apply" at bounding box center [1335, 364] width 47 height 30
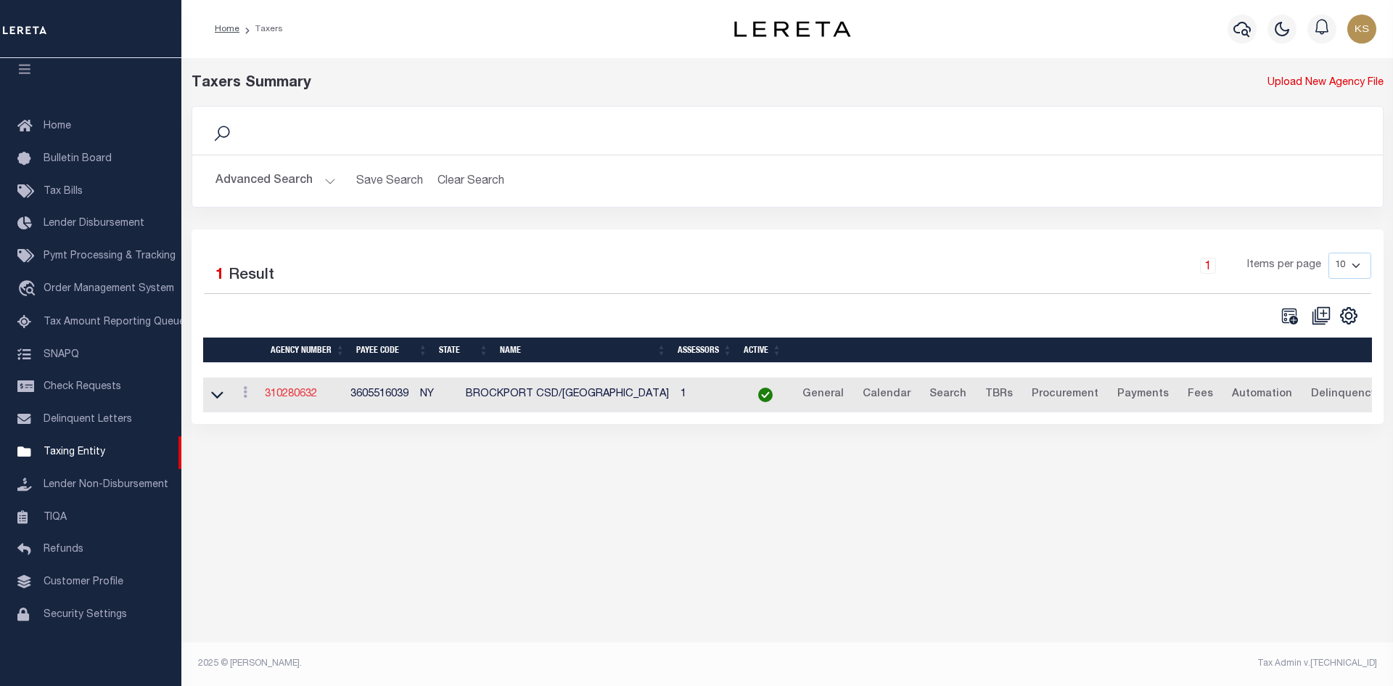
click at [297, 392] on link "310280632" at bounding box center [291, 394] width 52 height 10
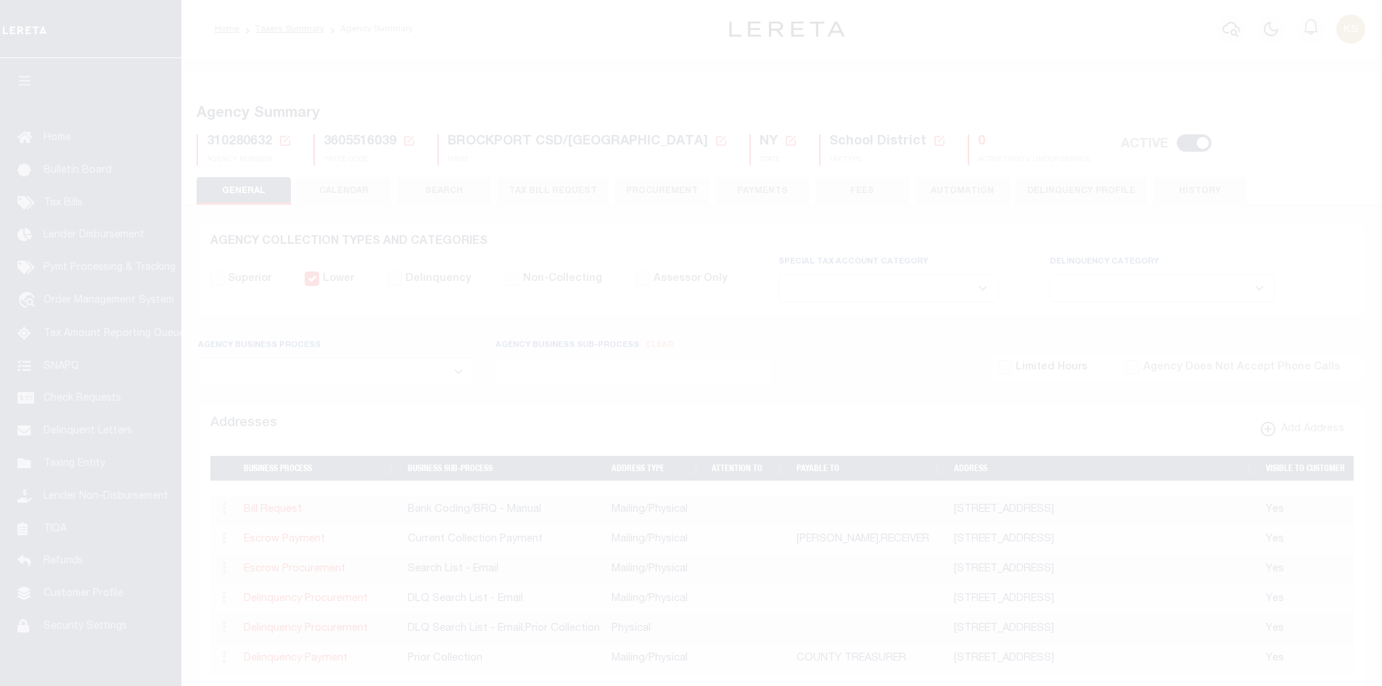
select select
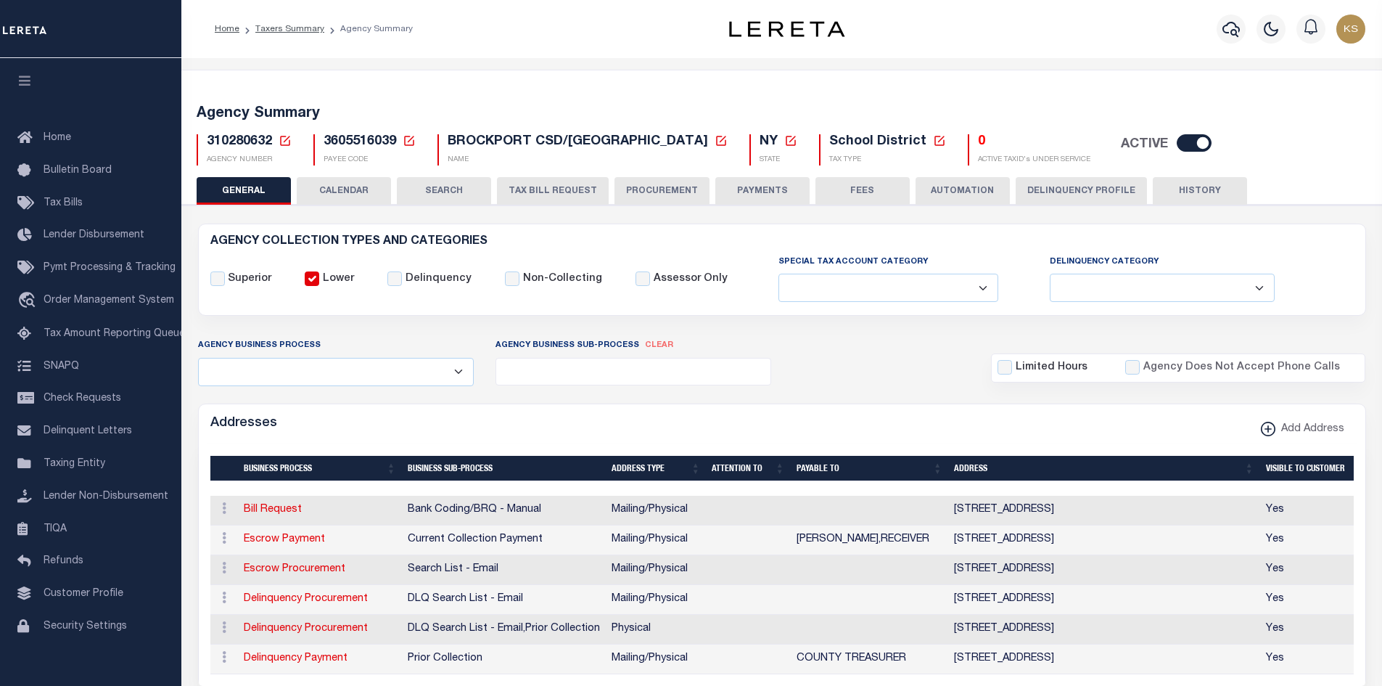
click at [1351, 28] on img "button" at bounding box center [1350, 29] width 29 height 29
click at [1296, 104] on span "Sign out" at bounding box center [1293, 103] width 41 height 10
